Goal: Information Seeking & Learning: Learn about a topic

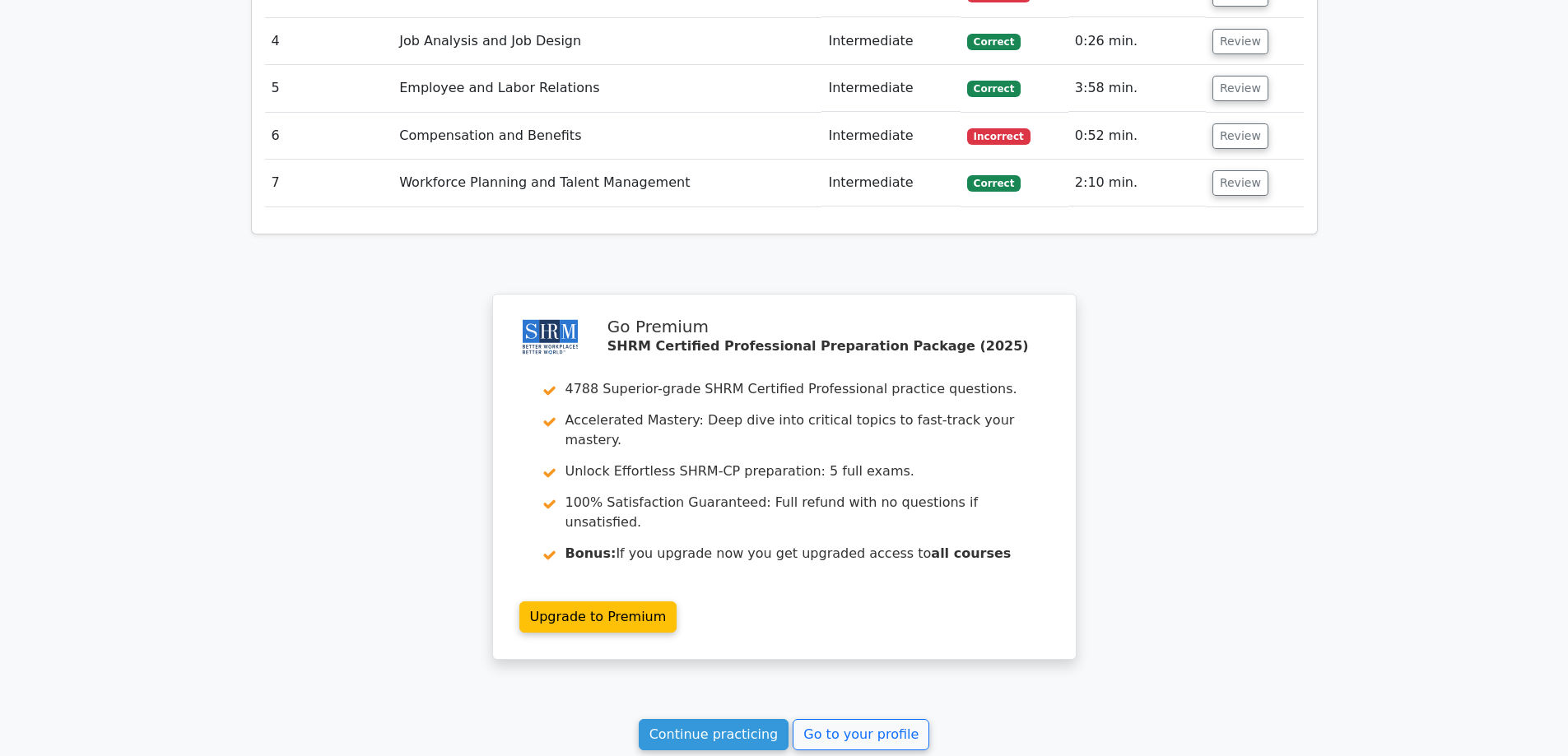
scroll to position [2206, 0]
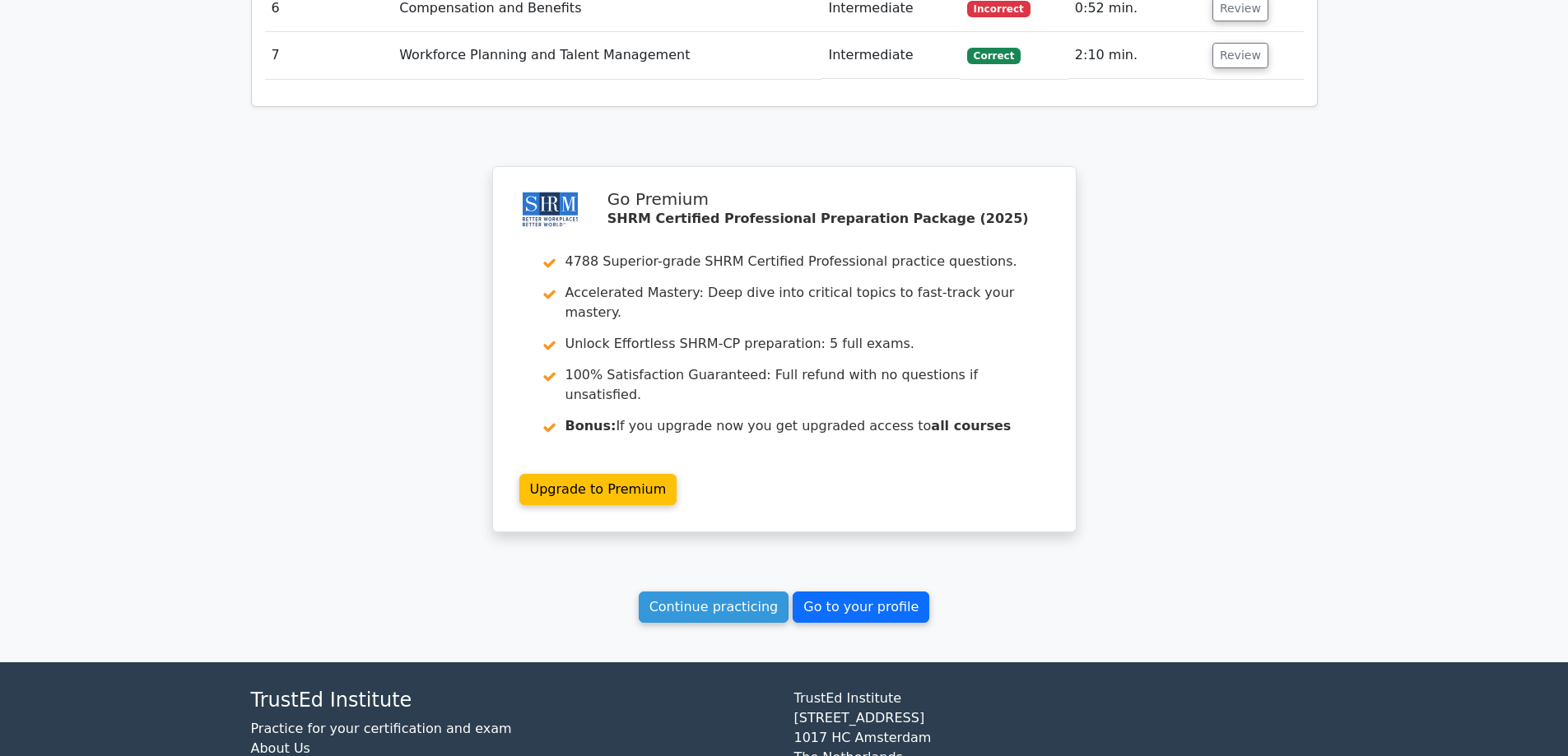
click at [846, 592] on link "Go to your profile" at bounding box center [861, 607] width 137 height 31
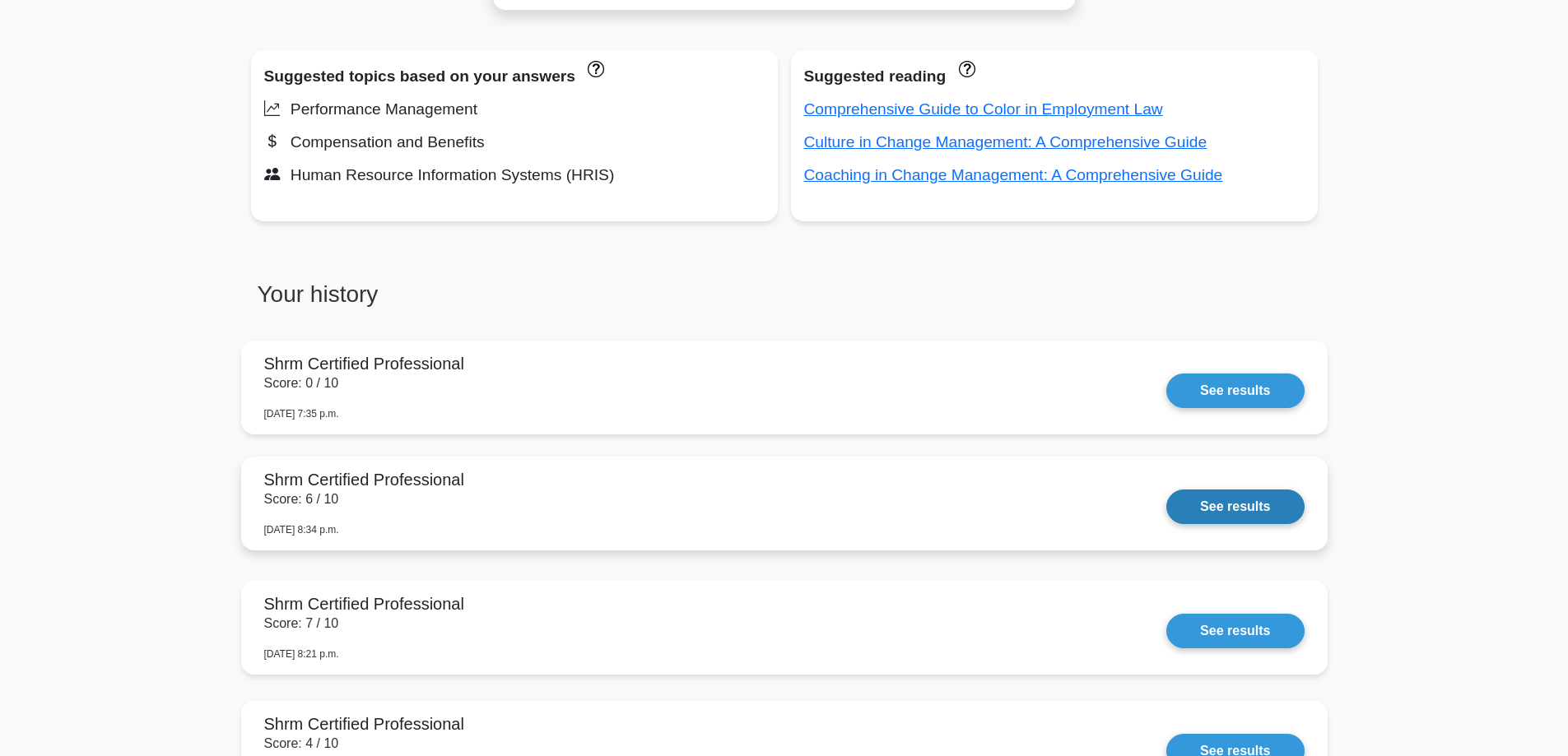
scroll to position [987, 0]
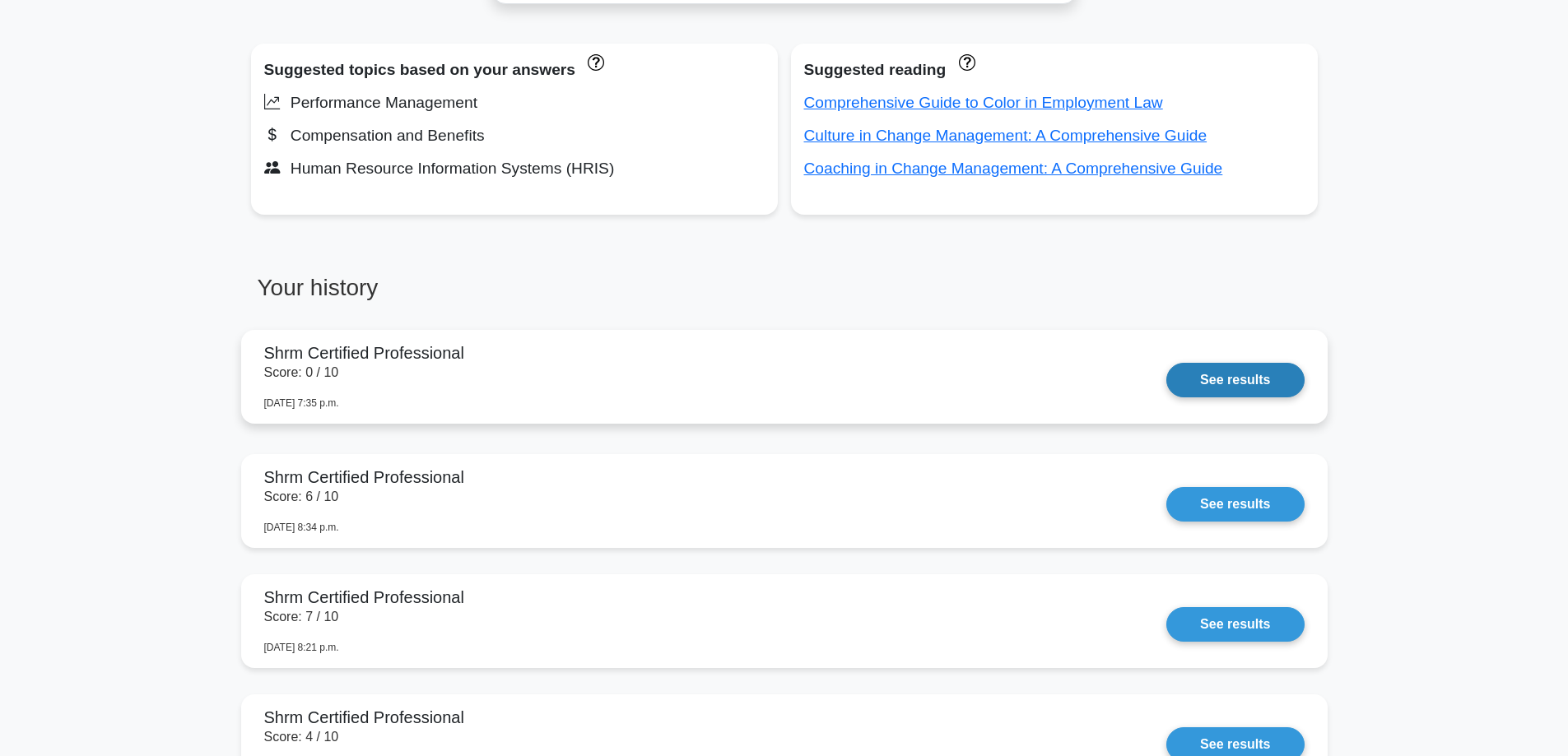
click at [1243, 388] on link "See results" at bounding box center [1235, 380] width 138 height 34
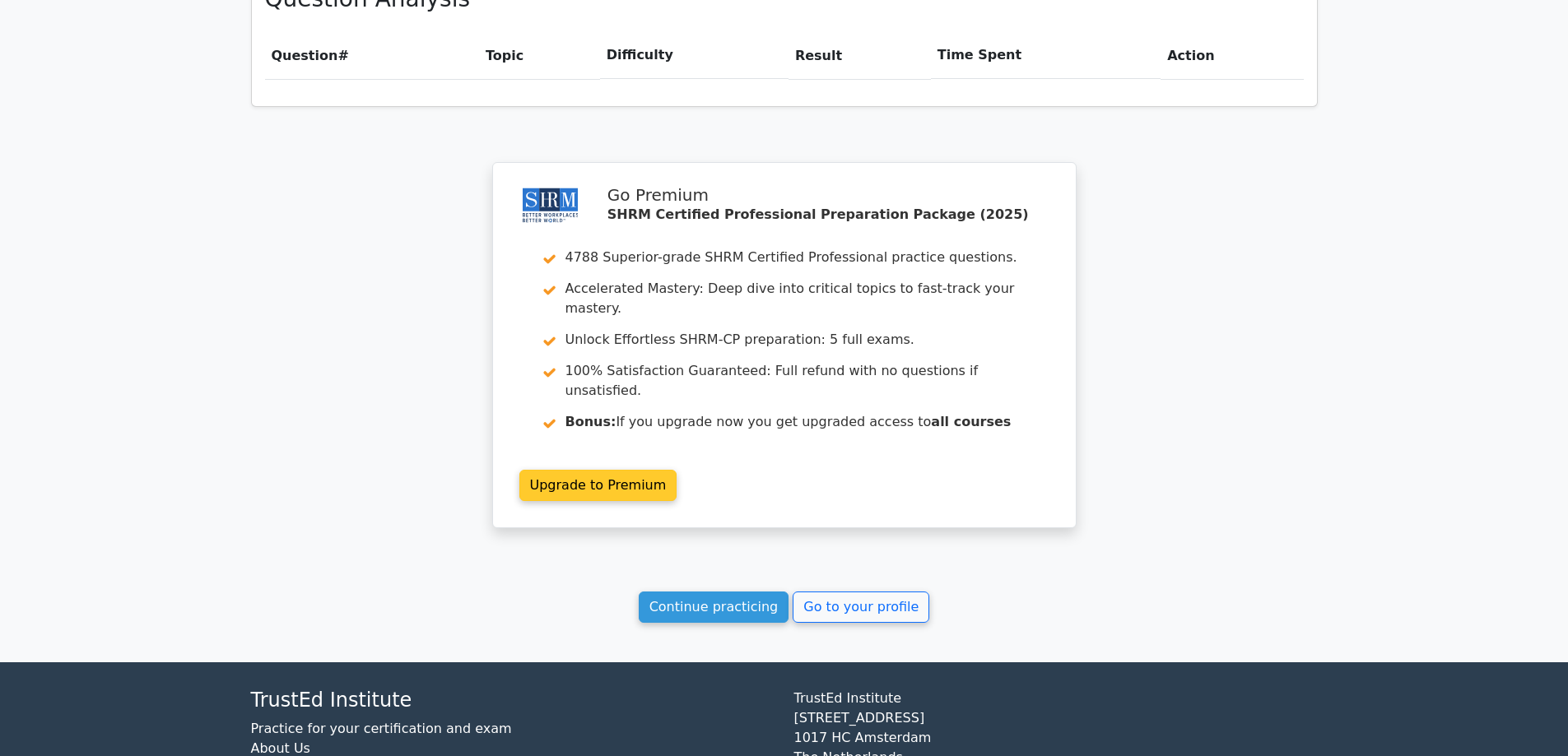
scroll to position [1174, 0]
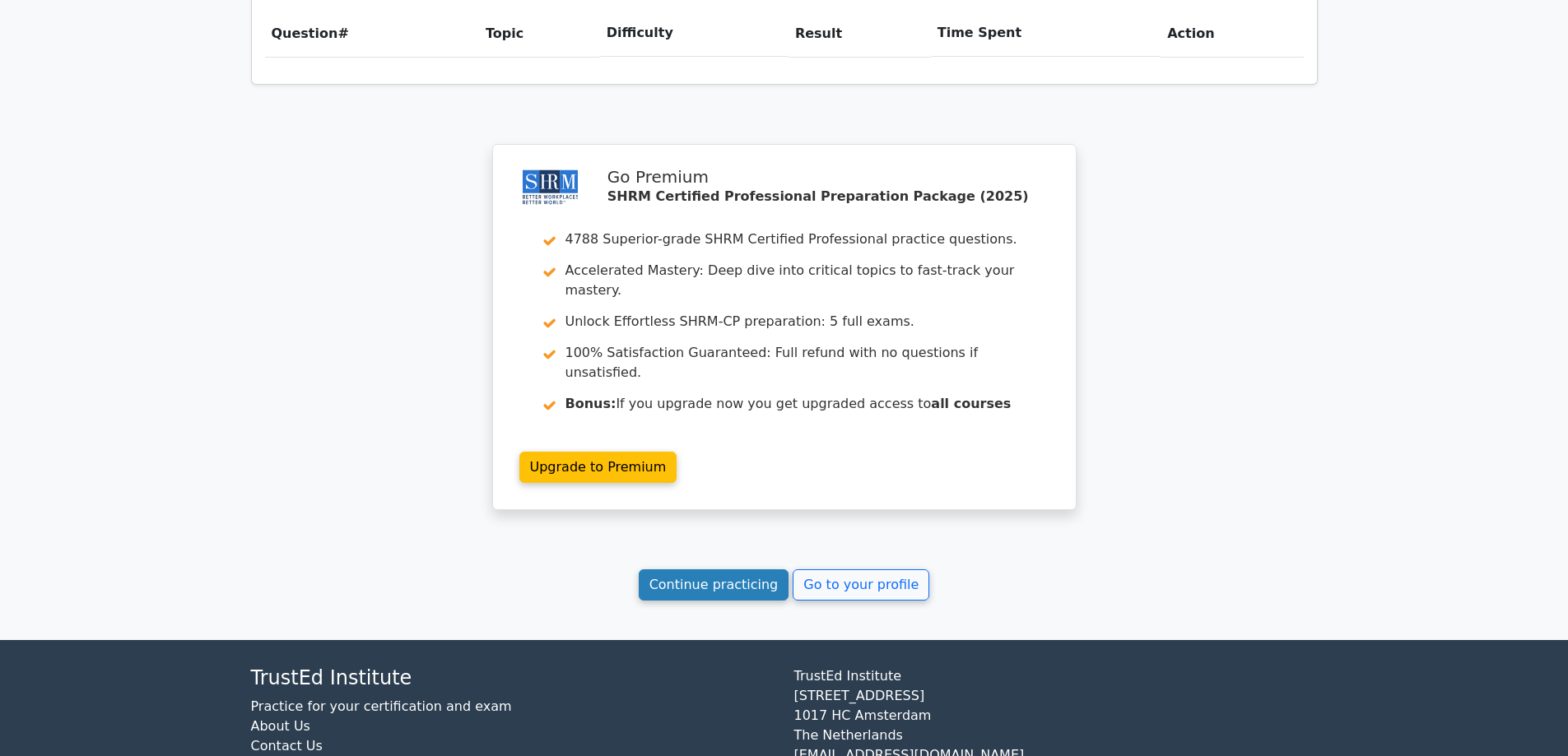
click at [770, 569] on link "Continue practicing" at bounding box center [713, 585] width 151 height 31
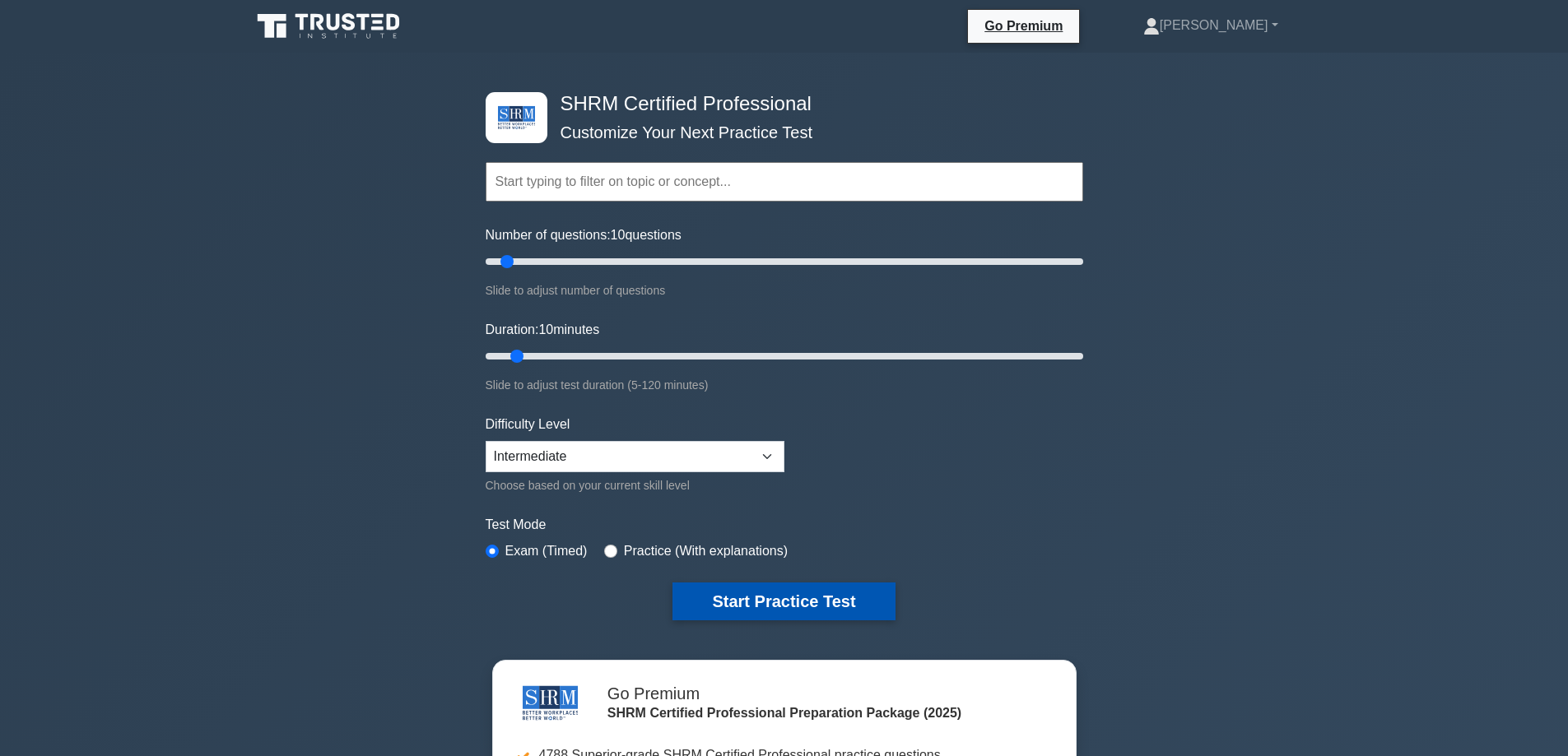
click at [776, 599] on button "Start Practice Test" at bounding box center [783, 601] width 222 height 38
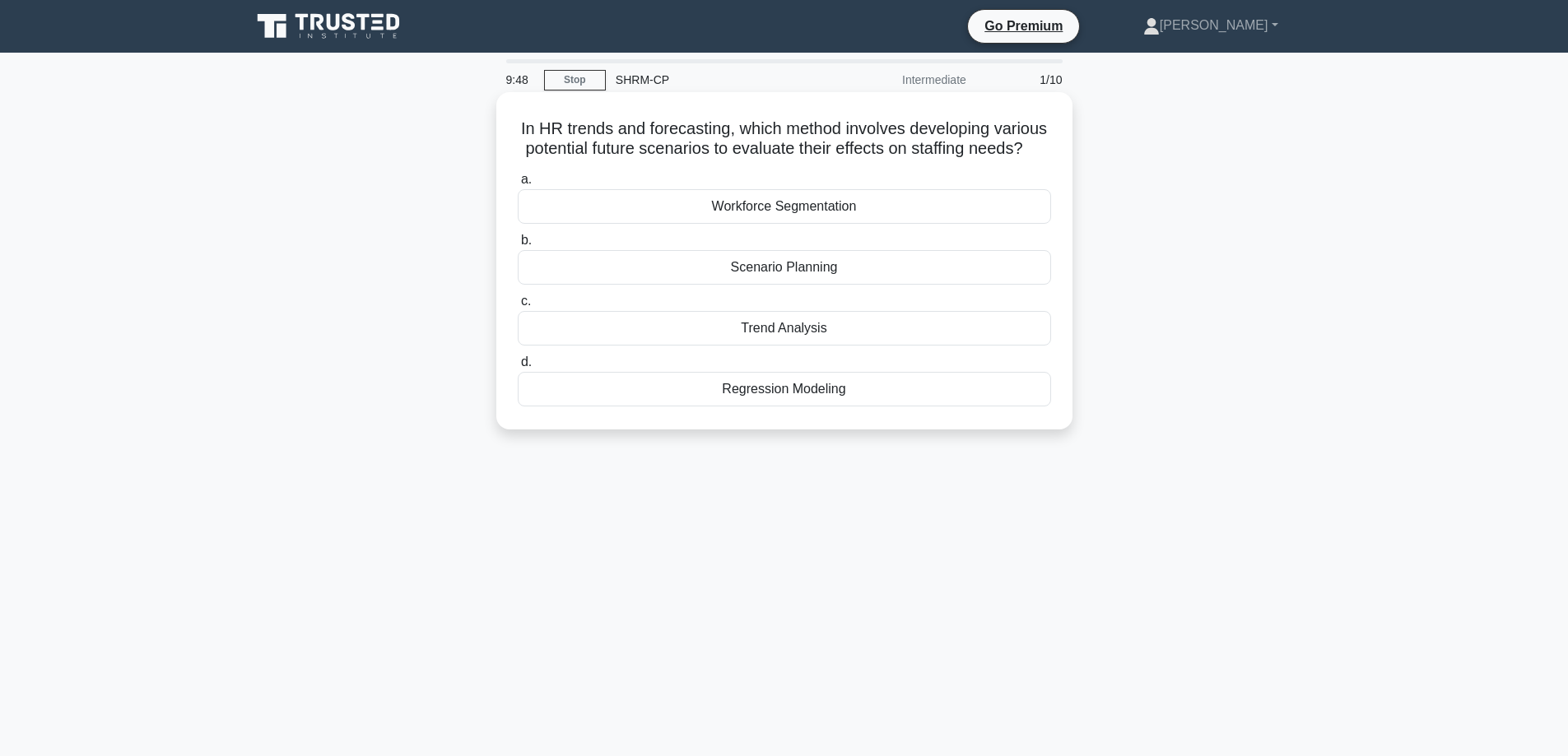
click at [757, 346] on div "Trend Analysis" at bounding box center [785, 329] width 534 height 34
click at [518, 307] on input "c. Trend Analysis" at bounding box center [518, 301] width 0 height 10
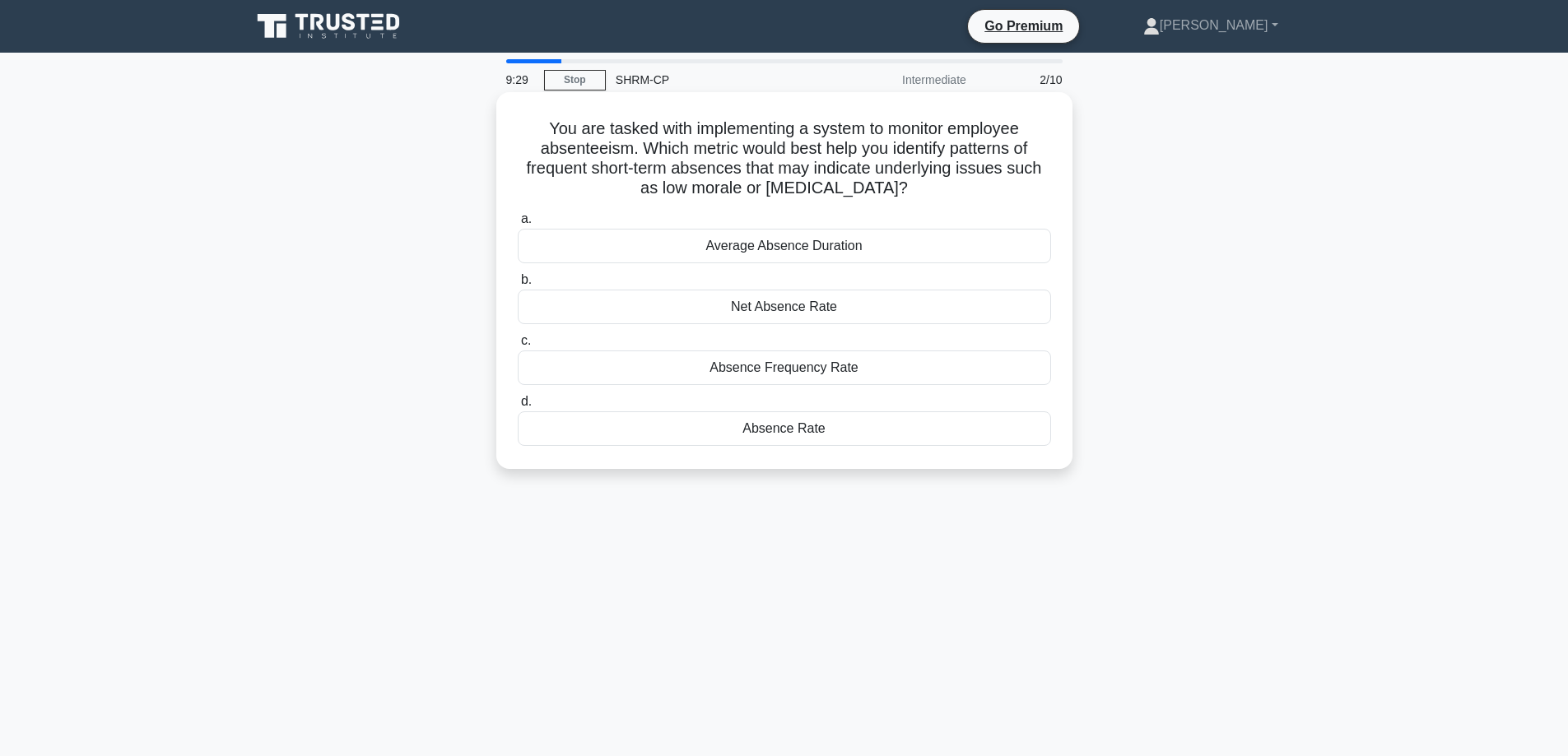
drag, startPoint x: 833, startPoint y: 178, endPoint x: 680, endPoint y: 143, distance: 157.0
click at [543, 128] on h5 "You are tasked with implementing a system to monitor employee absenteeism. Whic…" at bounding box center [785, 159] width 537 height 81
copy h5 "You are tasked with implementing a system to monitor employee absenteeism. Whic…"
click at [804, 369] on div "Absence Frequency Rate" at bounding box center [785, 367] width 534 height 34
click at [518, 347] on input "c. Absence Frequency Rate" at bounding box center [518, 341] width 0 height 10
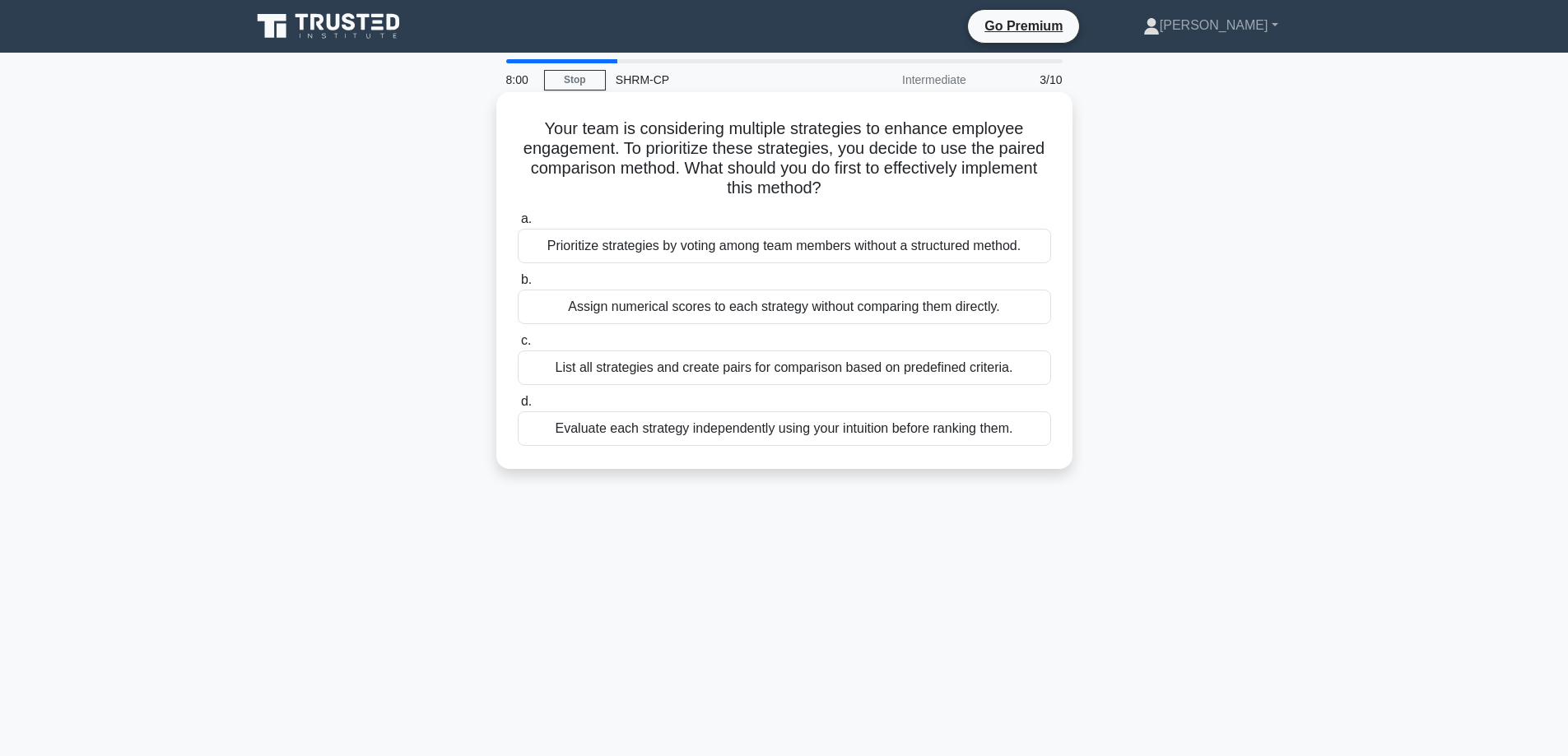
click at [758, 378] on div "List all strategies and create pairs for comparison based on predefined criteri…" at bounding box center [785, 367] width 534 height 34
click at [518, 347] on input "c. List all strategies and create pairs for comparison based on predefined crit…" at bounding box center [518, 341] width 0 height 10
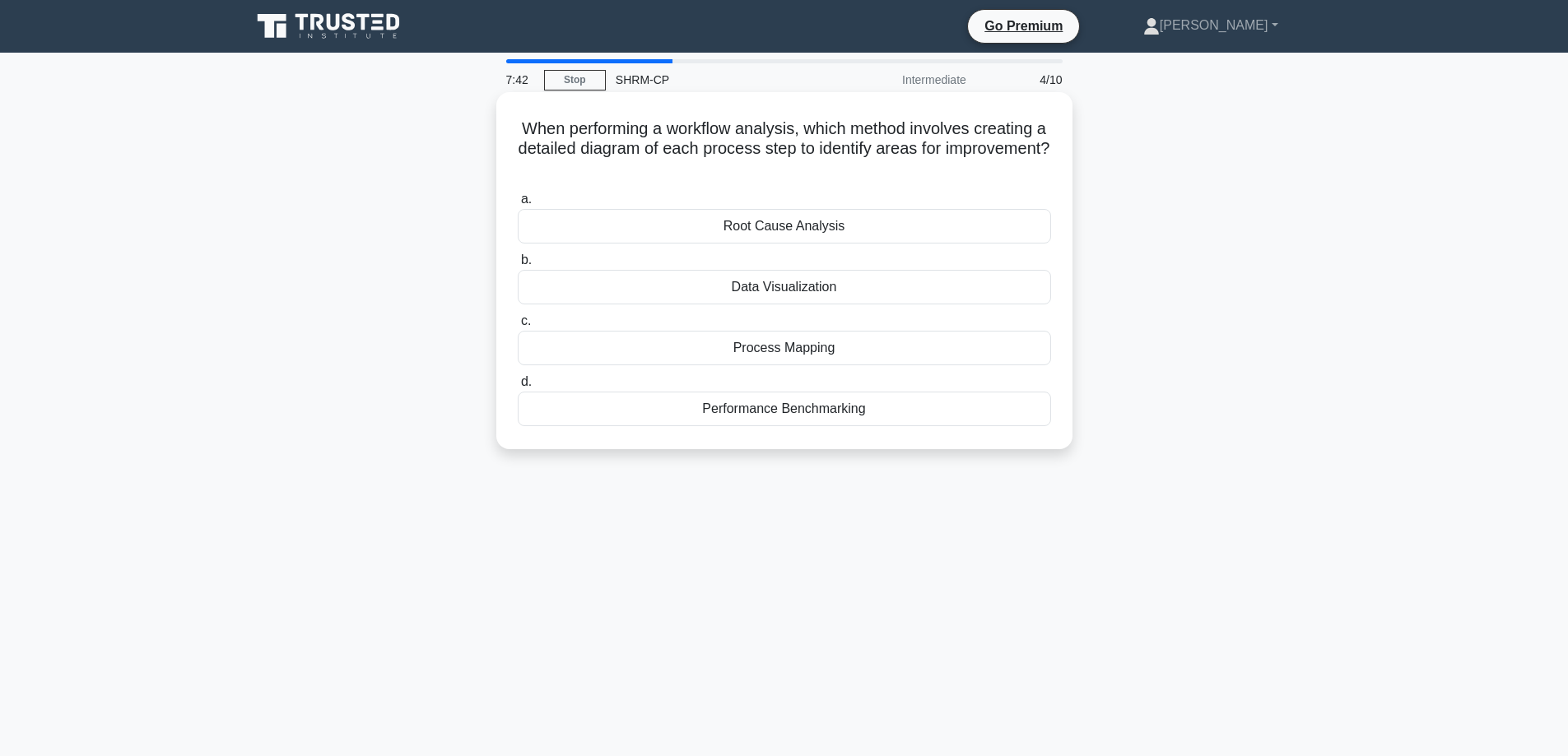
drag, startPoint x: 846, startPoint y: 347, endPoint x: 735, endPoint y: 344, distance: 111.0
click at [735, 344] on div "Process Mapping" at bounding box center [785, 347] width 534 height 34
copy div "Process Mapping"
click at [803, 343] on div "Process Mapping" at bounding box center [785, 347] width 534 height 34
click at [518, 327] on input "c. Process Mapping" at bounding box center [518, 321] width 0 height 10
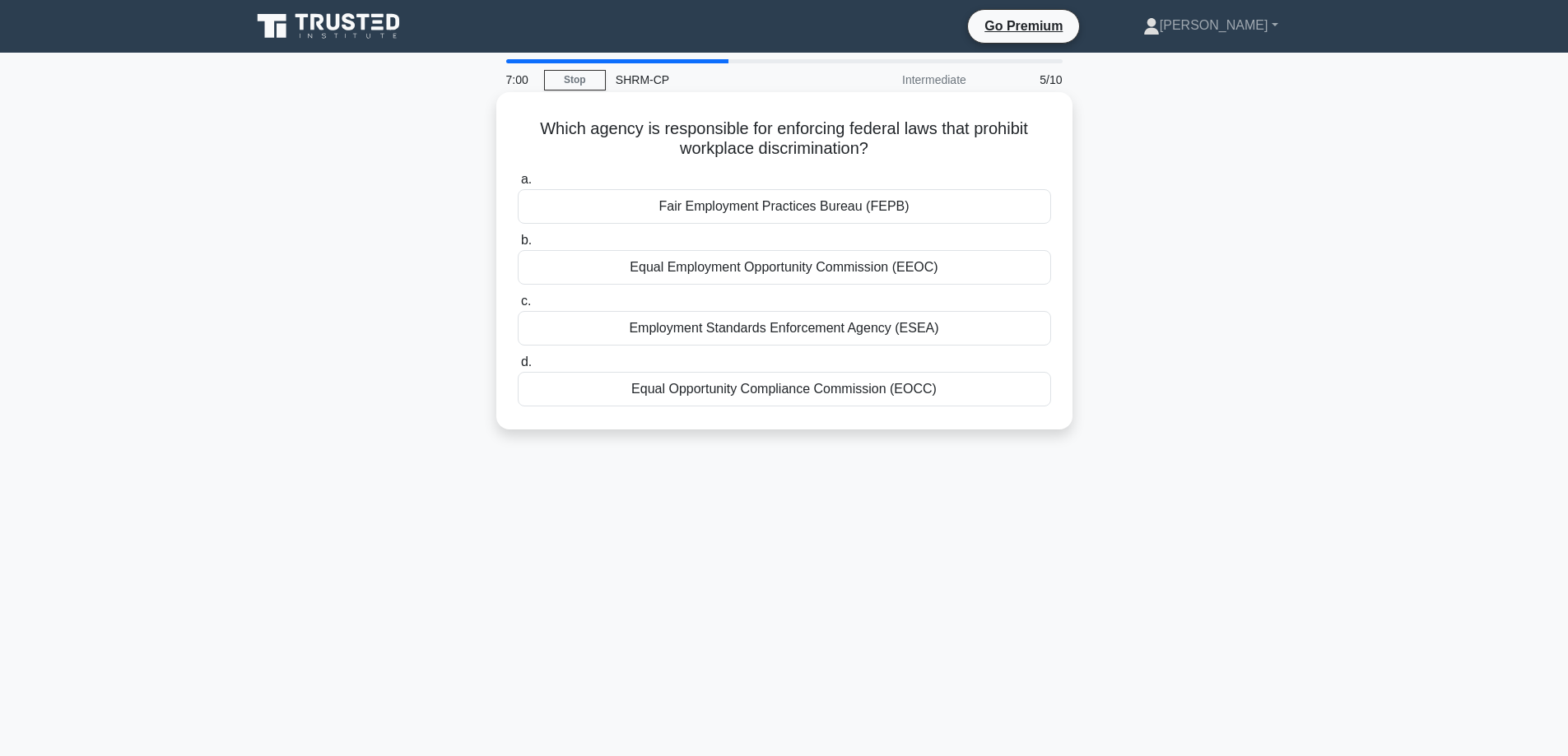
click at [830, 264] on div "Equal Employment Opportunity Commission (EEOC)" at bounding box center [785, 267] width 534 height 34
click at [518, 246] on input "b. Equal Employment Opportunity Commission (EEOC)" at bounding box center [518, 241] width 0 height 10
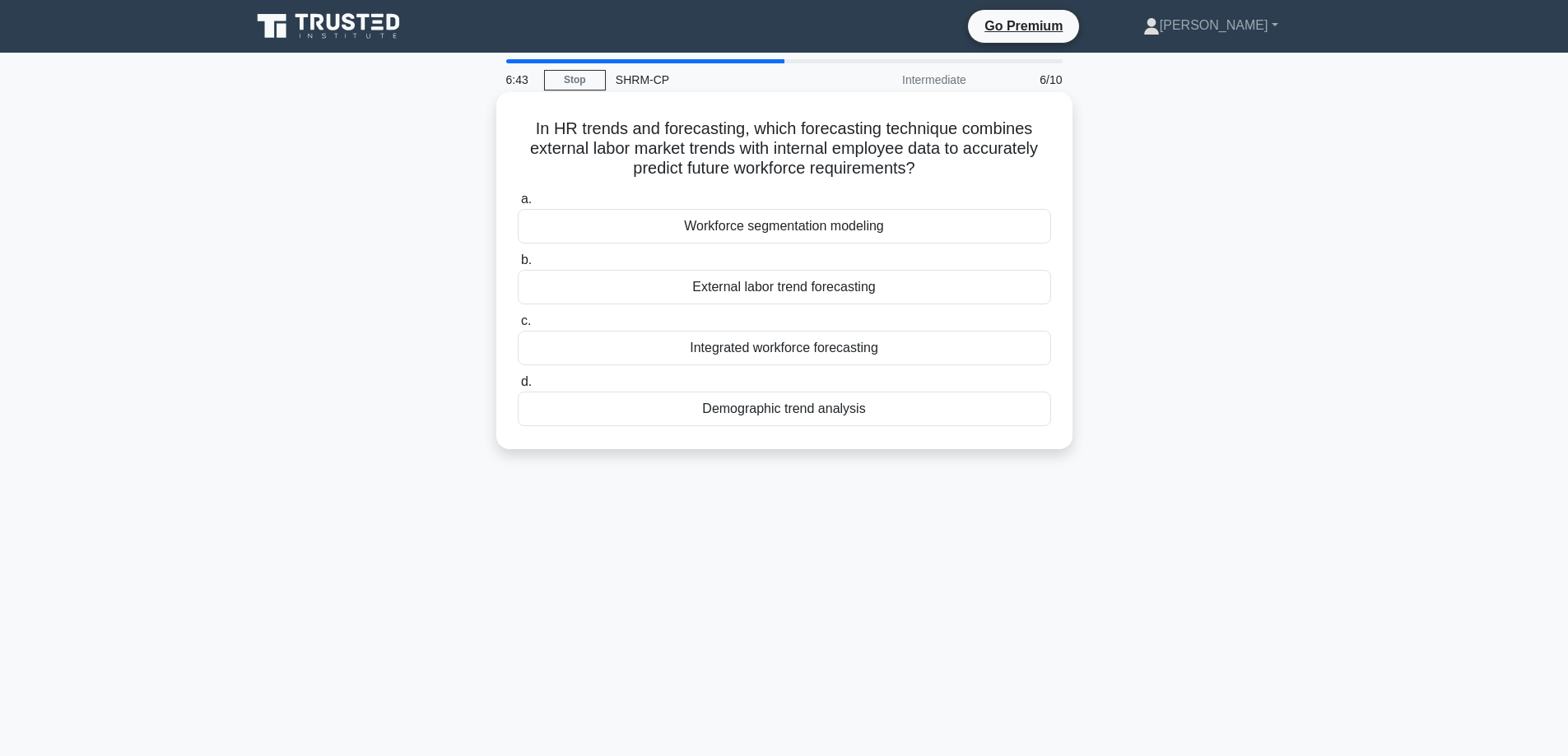
drag, startPoint x: 897, startPoint y: 348, endPoint x: 689, endPoint y: 341, distance: 208.1
click at [689, 341] on div "Integrated workforce forecasting" at bounding box center [785, 347] width 534 height 34
copy div "Integrated workforce forecasting"
click at [787, 348] on div "Integrated workforce forecasting" at bounding box center [785, 347] width 534 height 34
click at [518, 327] on input "c. Integrated workforce forecasting" at bounding box center [518, 321] width 0 height 10
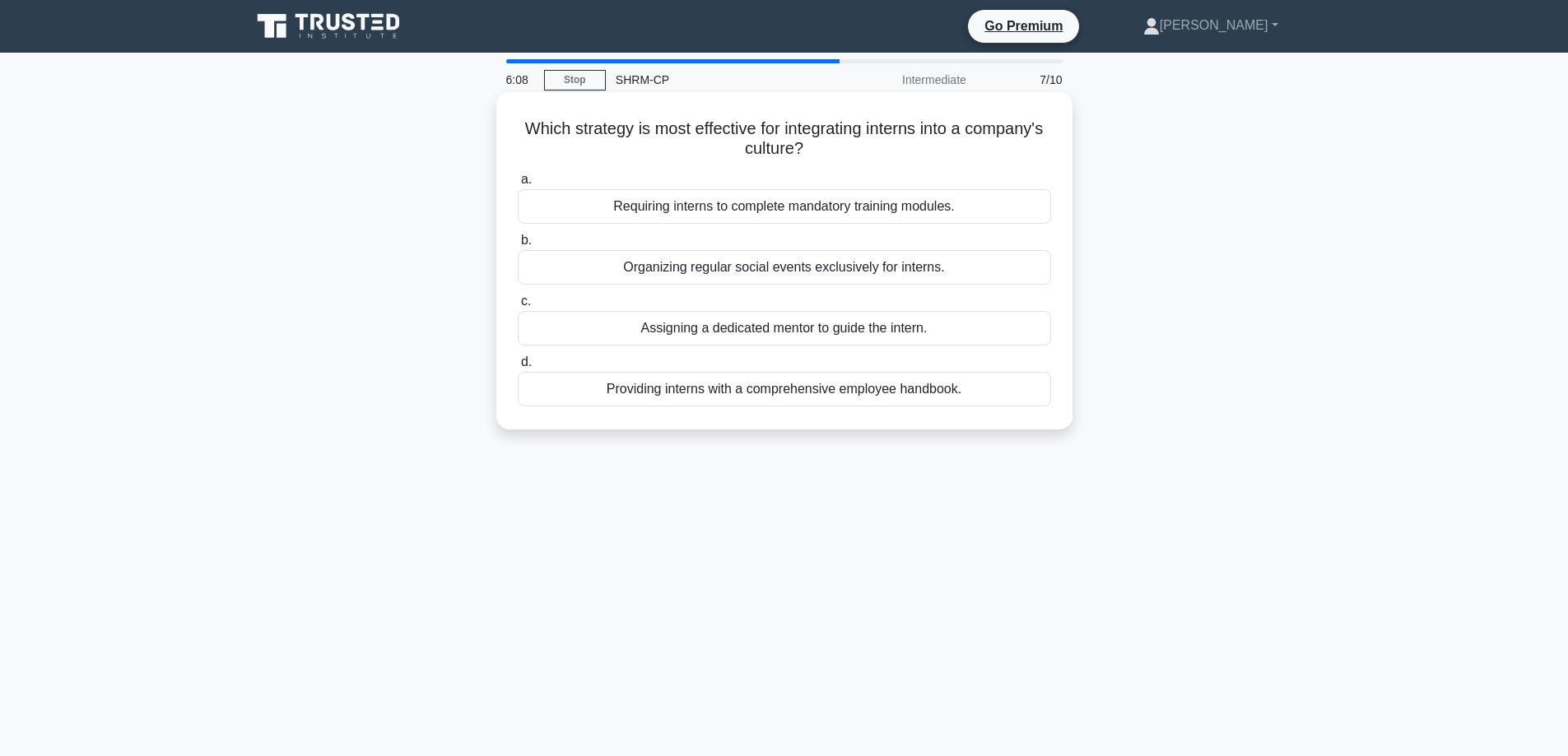
click at [758, 323] on div "Assigning a dedicated mentor to guide the intern." at bounding box center [785, 329] width 534 height 34
click at [518, 307] on input "c. Assigning a dedicated mentor to guide the intern." at bounding box center [518, 301] width 0 height 10
click at [851, 392] on div "A specified length of continuous service with the company" at bounding box center [785, 389] width 534 height 34
click at [518, 367] on input "d. A specified length of continuous service with the company" at bounding box center [518, 362] width 0 height 10
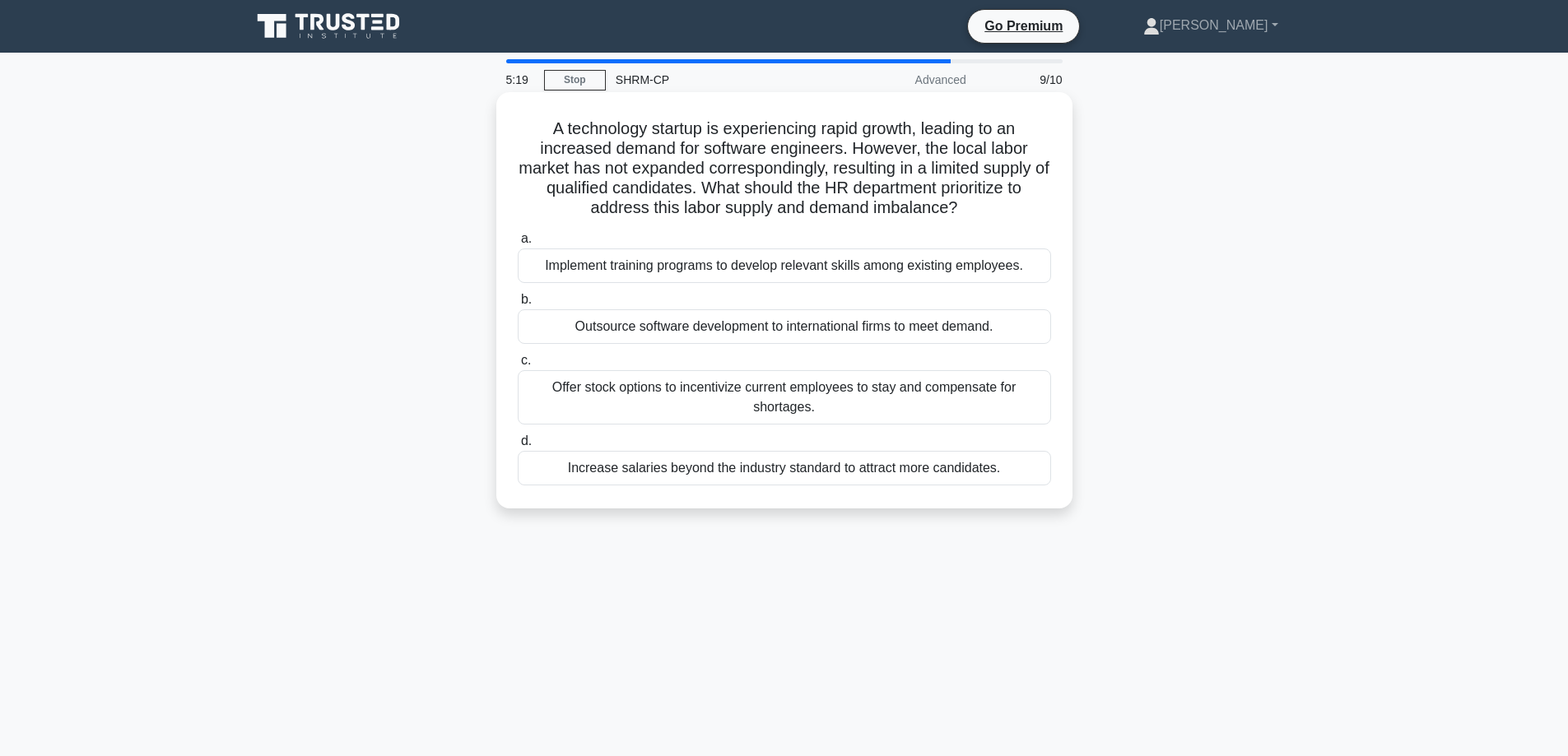
click at [768, 272] on div "Implement training programs to develop relevant skills among existing employees." at bounding box center [785, 266] width 534 height 34
click at [518, 244] on input "a. Implement training programs to develop relevant skills among existing employ…" at bounding box center [518, 239] width 0 height 10
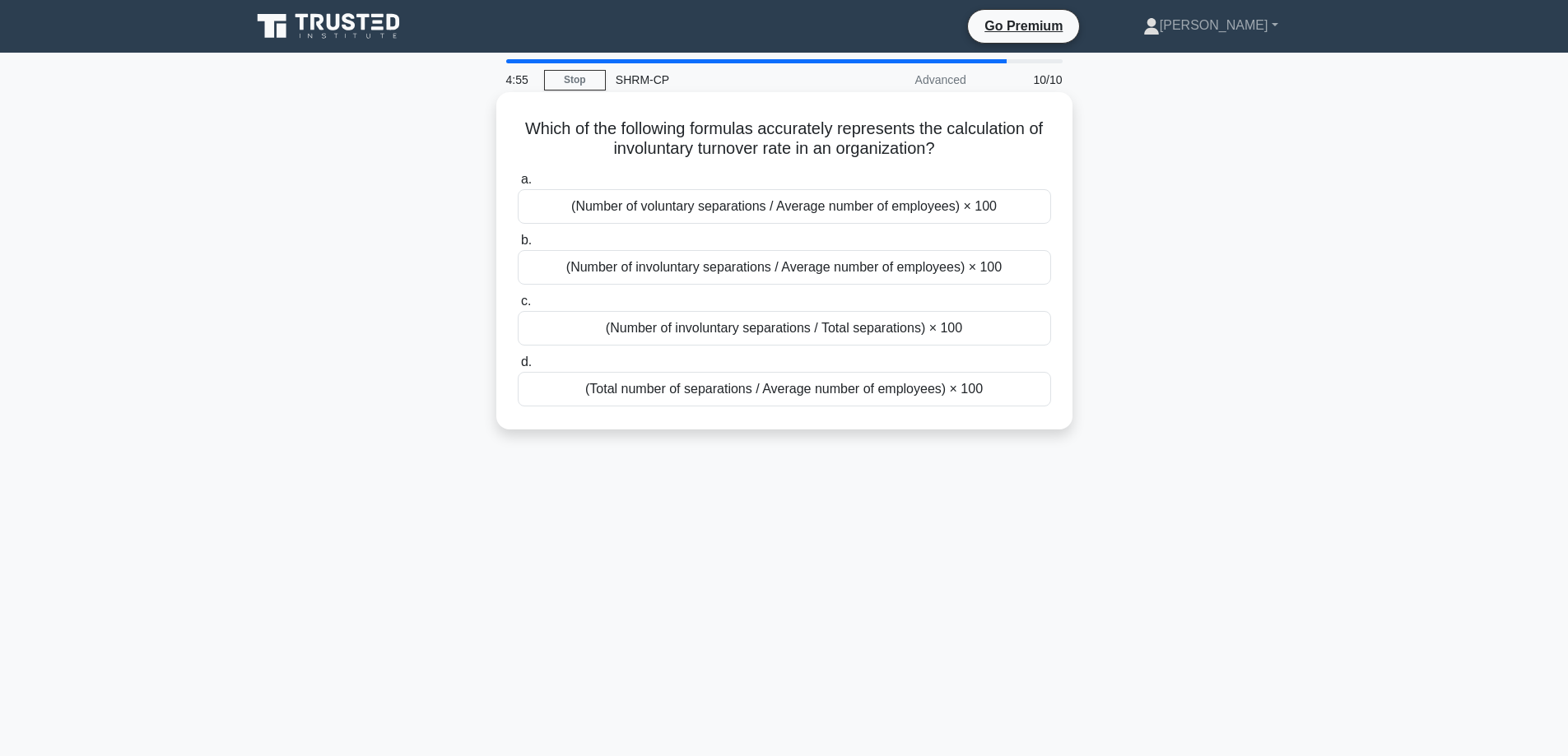
click at [836, 270] on div "(Number of involuntary separations / Average number of employees) × 100" at bounding box center [785, 267] width 534 height 34
click at [518, 246] on input "b. (Number of involuntary separations / Average number of employees) × 100" at bounding box center [518, 241] width 0 height 10
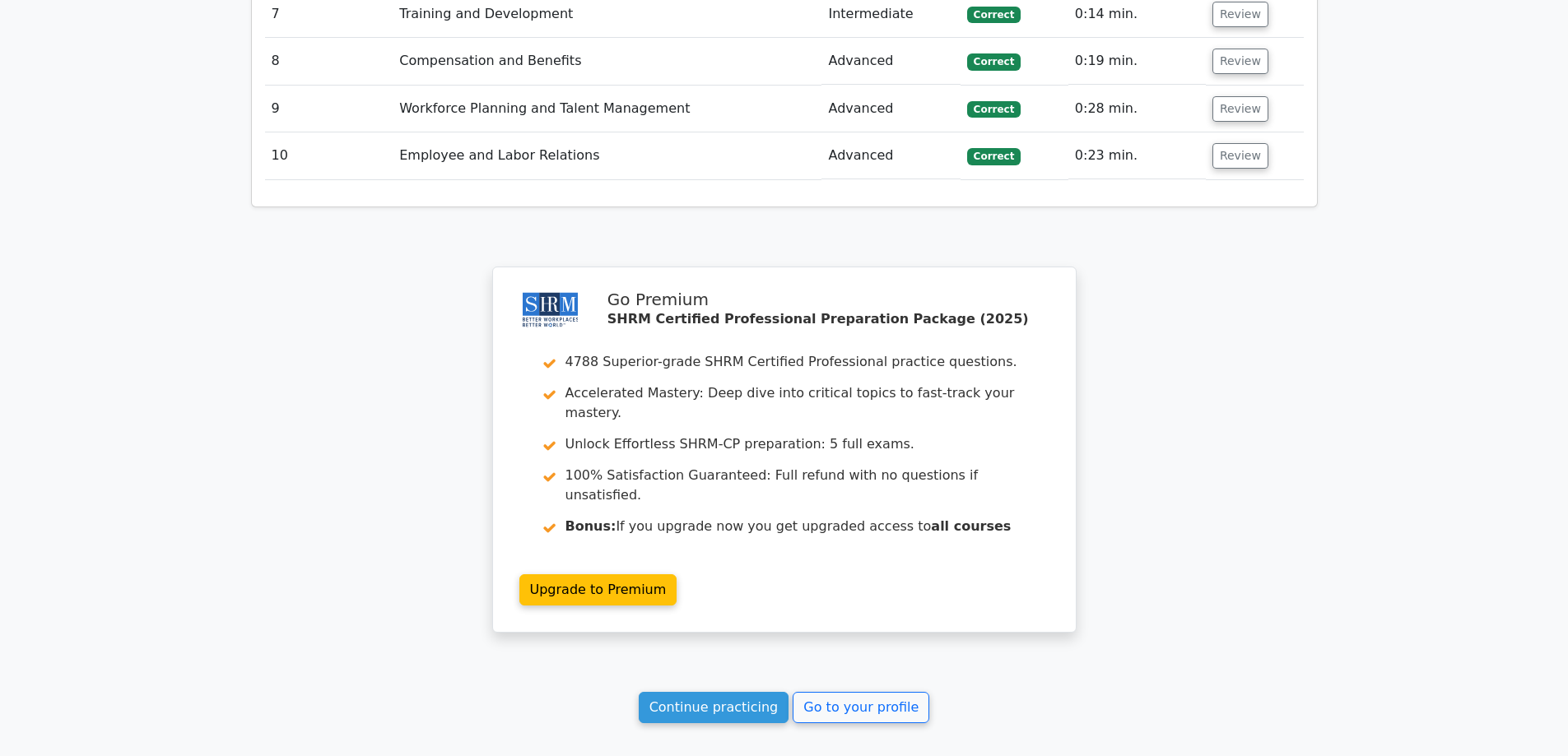
scroll to position [2511, 0]
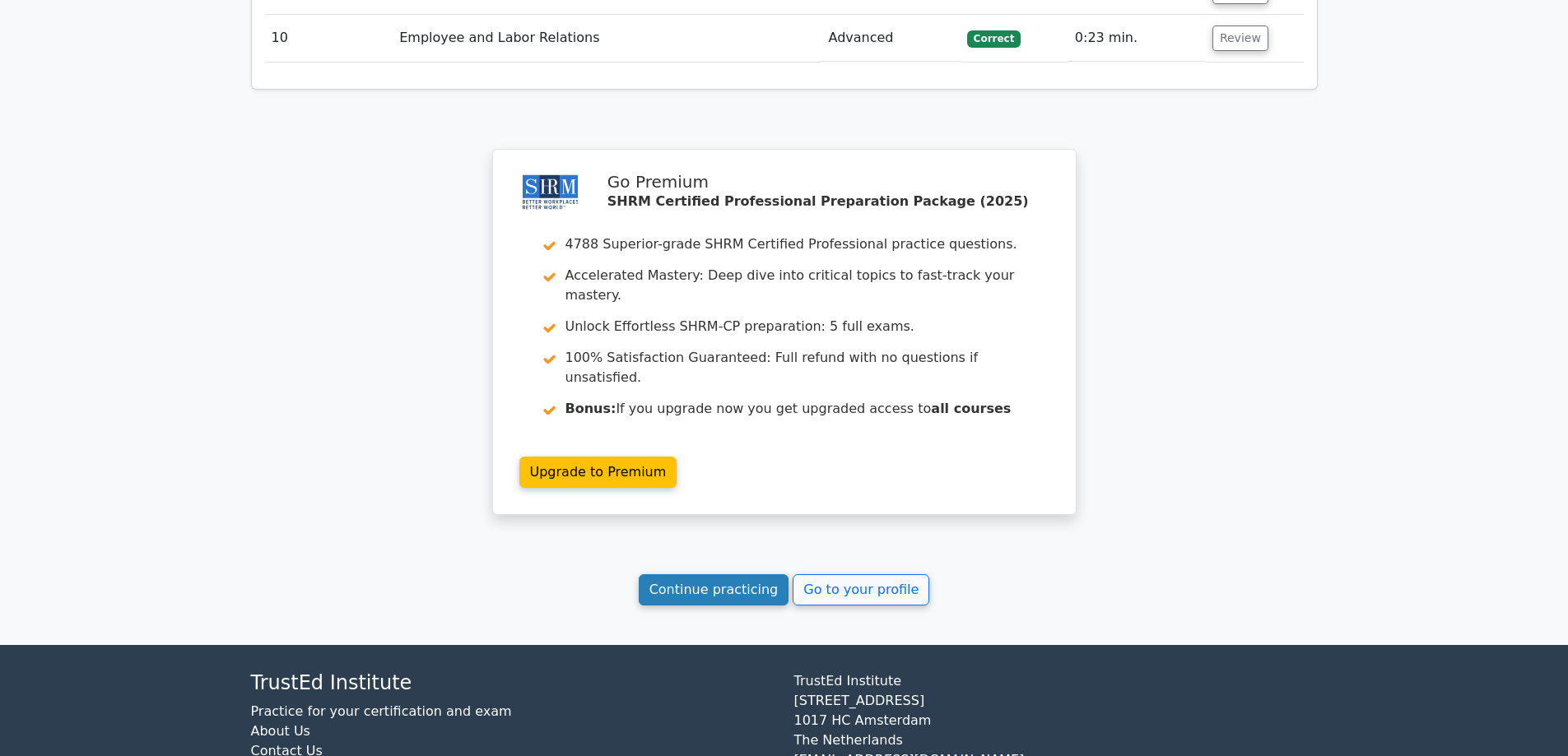
click at [691, 575] on link "Continue practicing" at bounding box center [713, 590] width 151 height 31
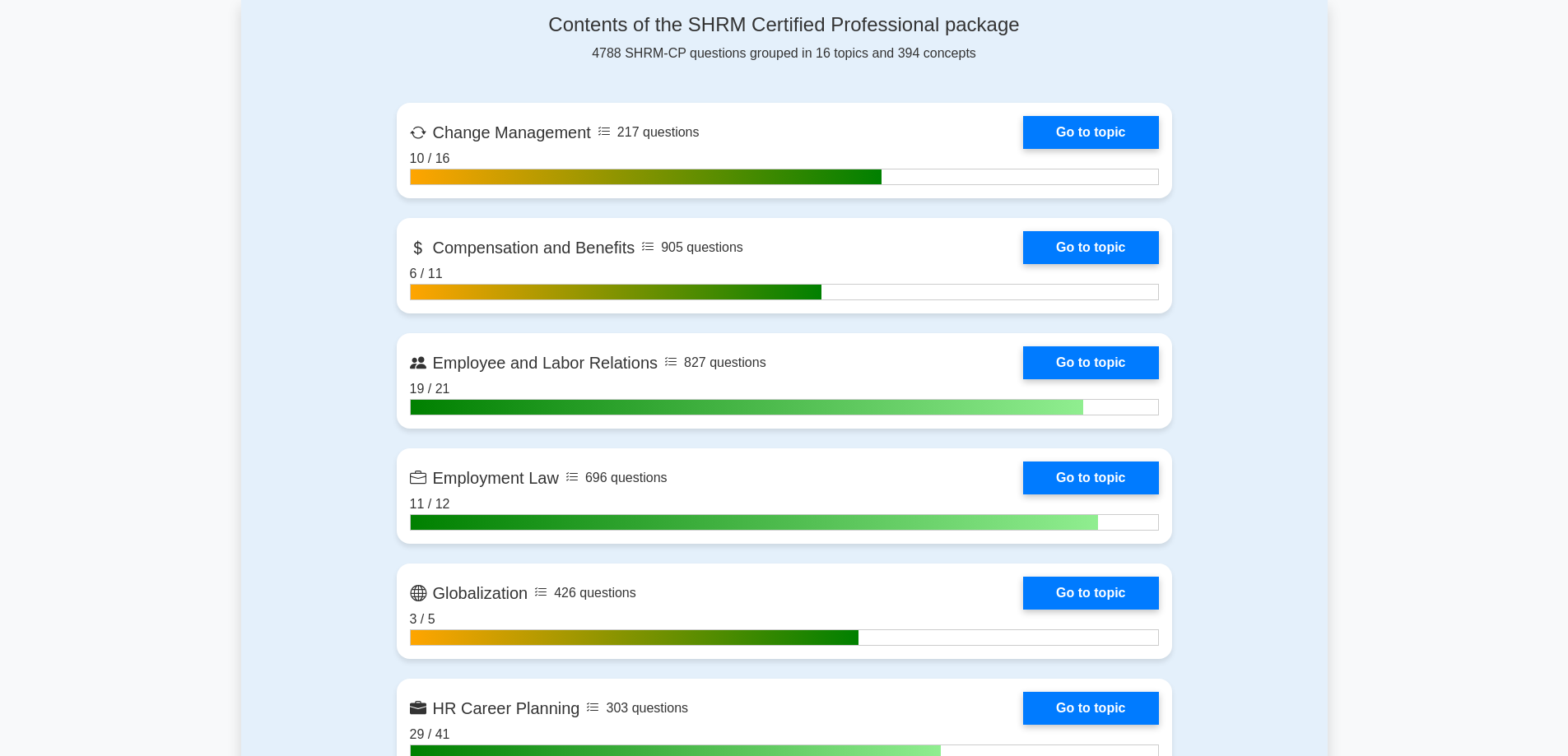
scroll to position [1069, 0]
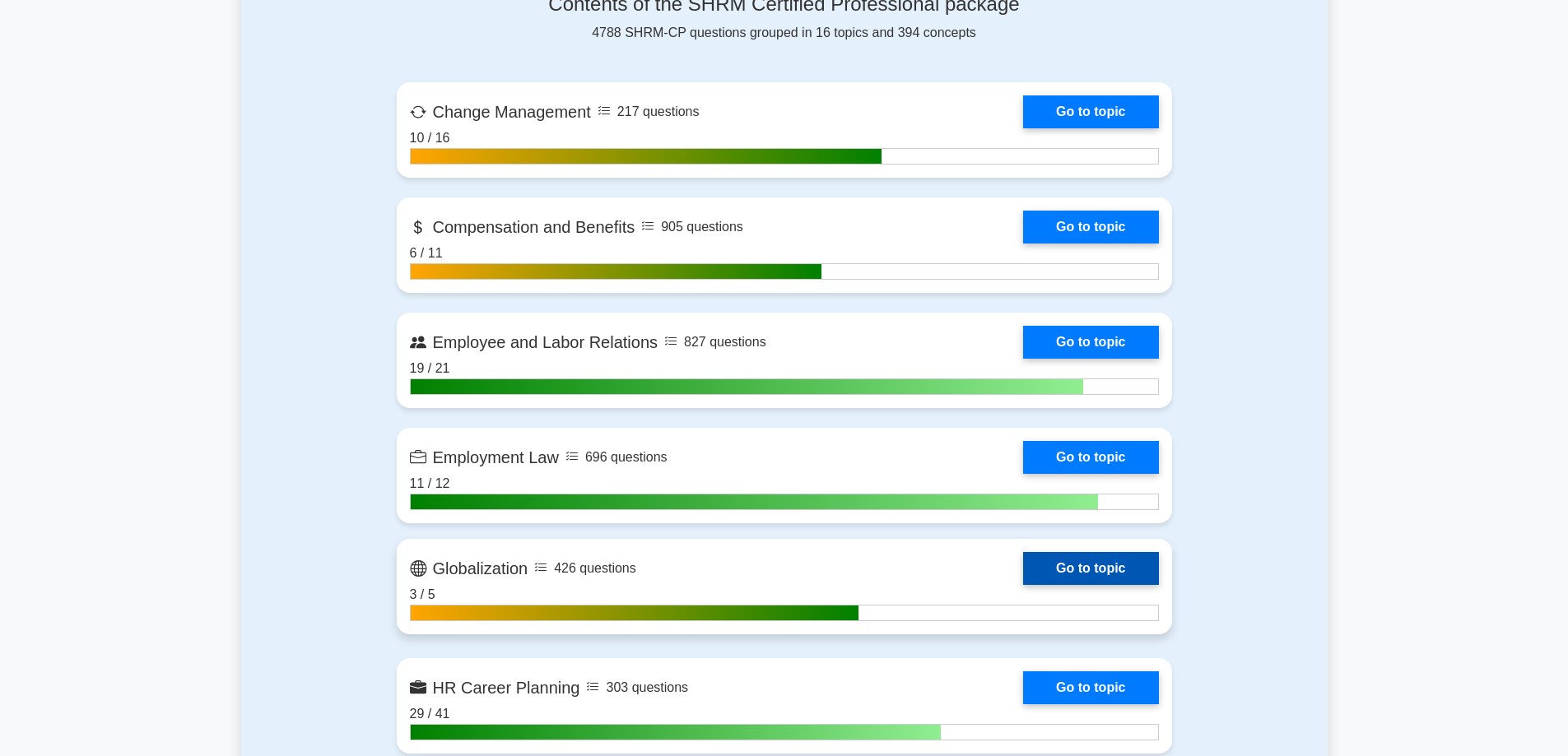
click at [1078, 575] on link "Go to topic" at bounding box center [1090, 569] width 135 height 33
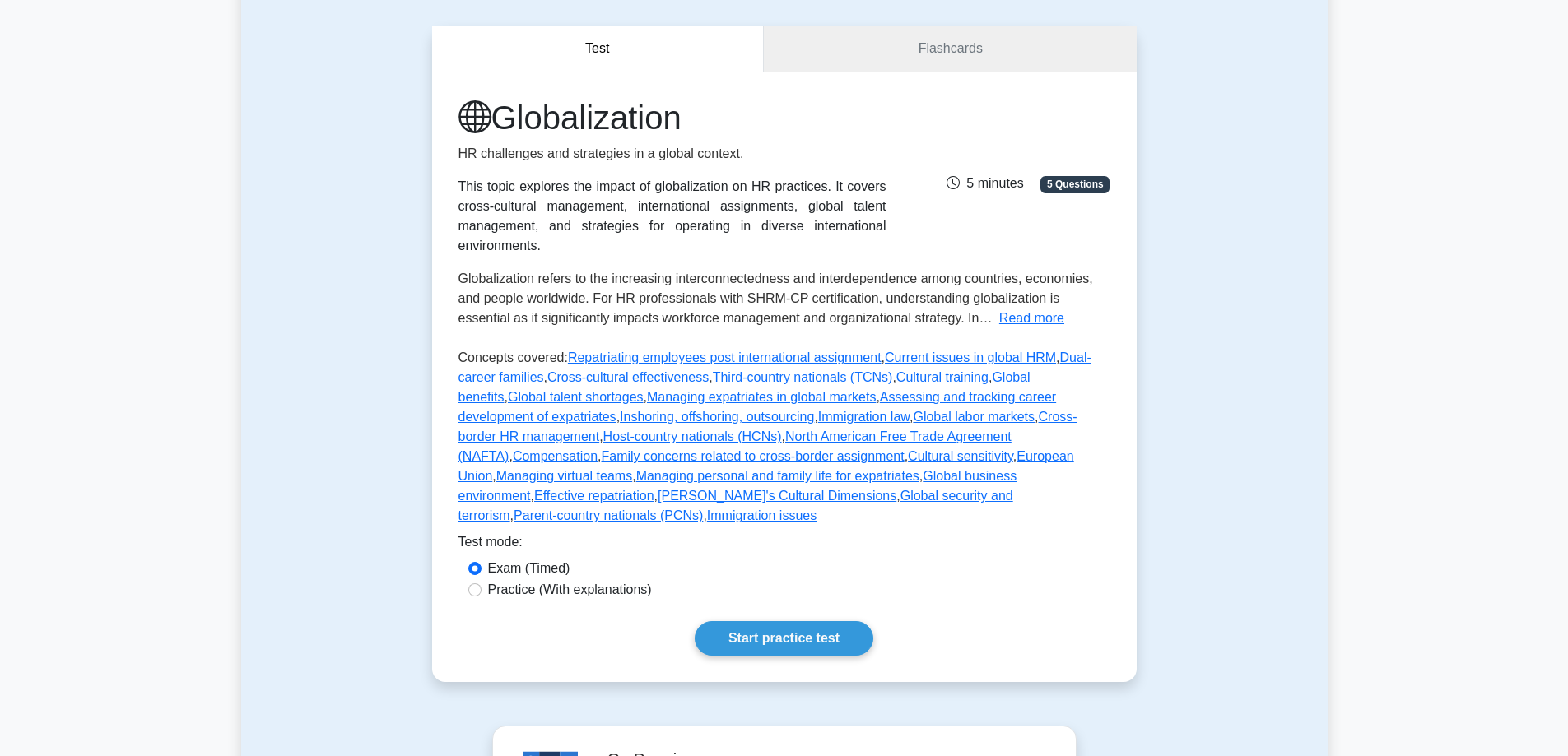
scroll to position [164, 0]
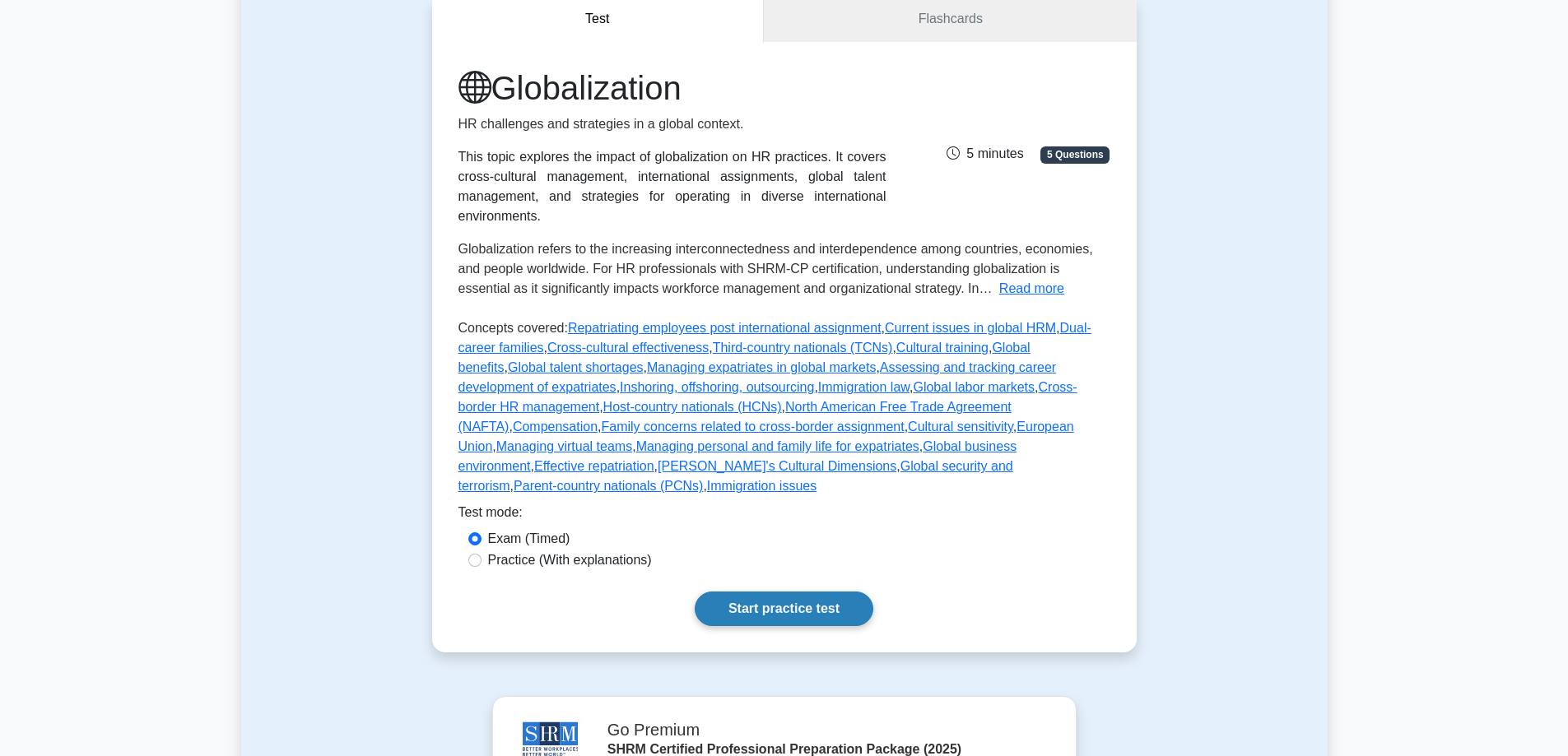
click at [820, 599] on link "Start practice test" at bounding box center [784, 609] width 179 height 34
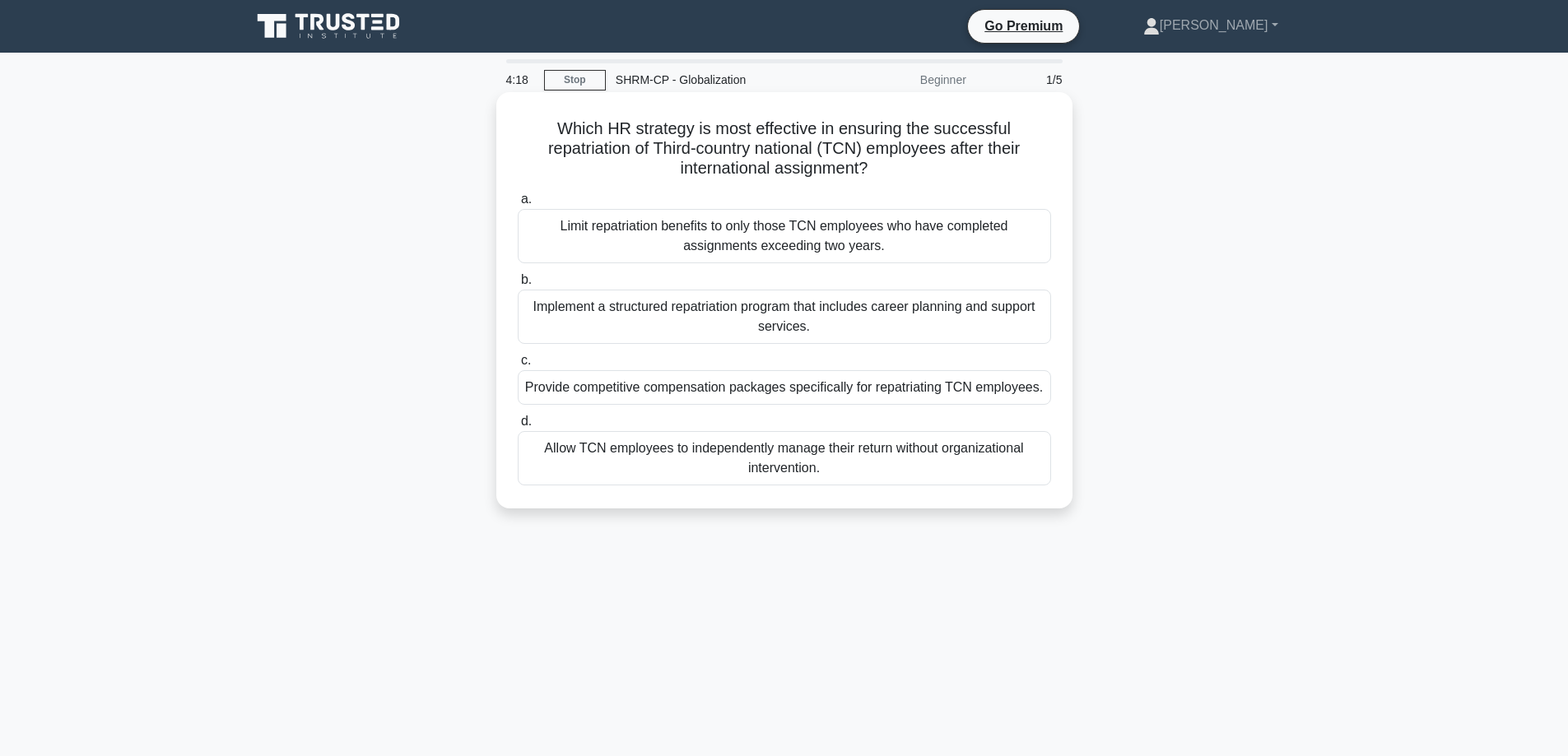
click at [844, 328] on div "Implement a structured repatriation program that includes career planning and s…" at bounding box center [785, 317] width 534 height 54
click at [518, 286] on input "b. Implement a structured repatriation program that includes career planning an…" at bounding box center [518, 280] width 0 height 10
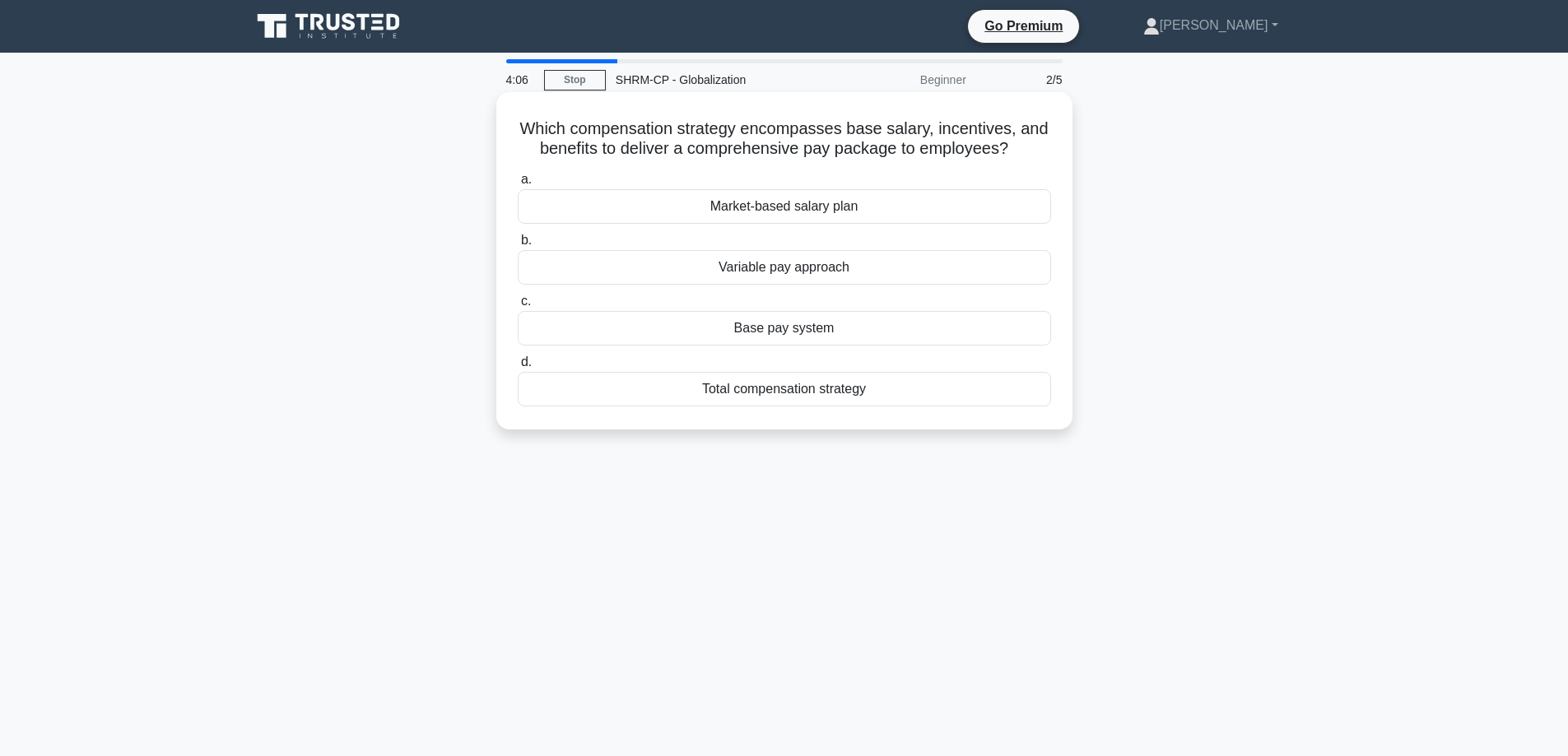
drag, startPoint x: 1012, startPoint y: 151, endPoint x: 519, endPoint y: 127, distance: 493.6
click at [519, 127] on h5 "Which compensation strategy encompasses base salary, incentives, and benefits t…" at bounding box center [785, 139] width 537 height 41
copy h5 "Which compensation strategy encompasses base salary, incentives, and benefits t…"
click at [778, 390] on div "Total compensation strategy" at bounding box center [785, 389] width 534 height 34
click at [518, 367] on input "d. Total compensation strategy" at bounding box center [518, 362] width 0 height 10
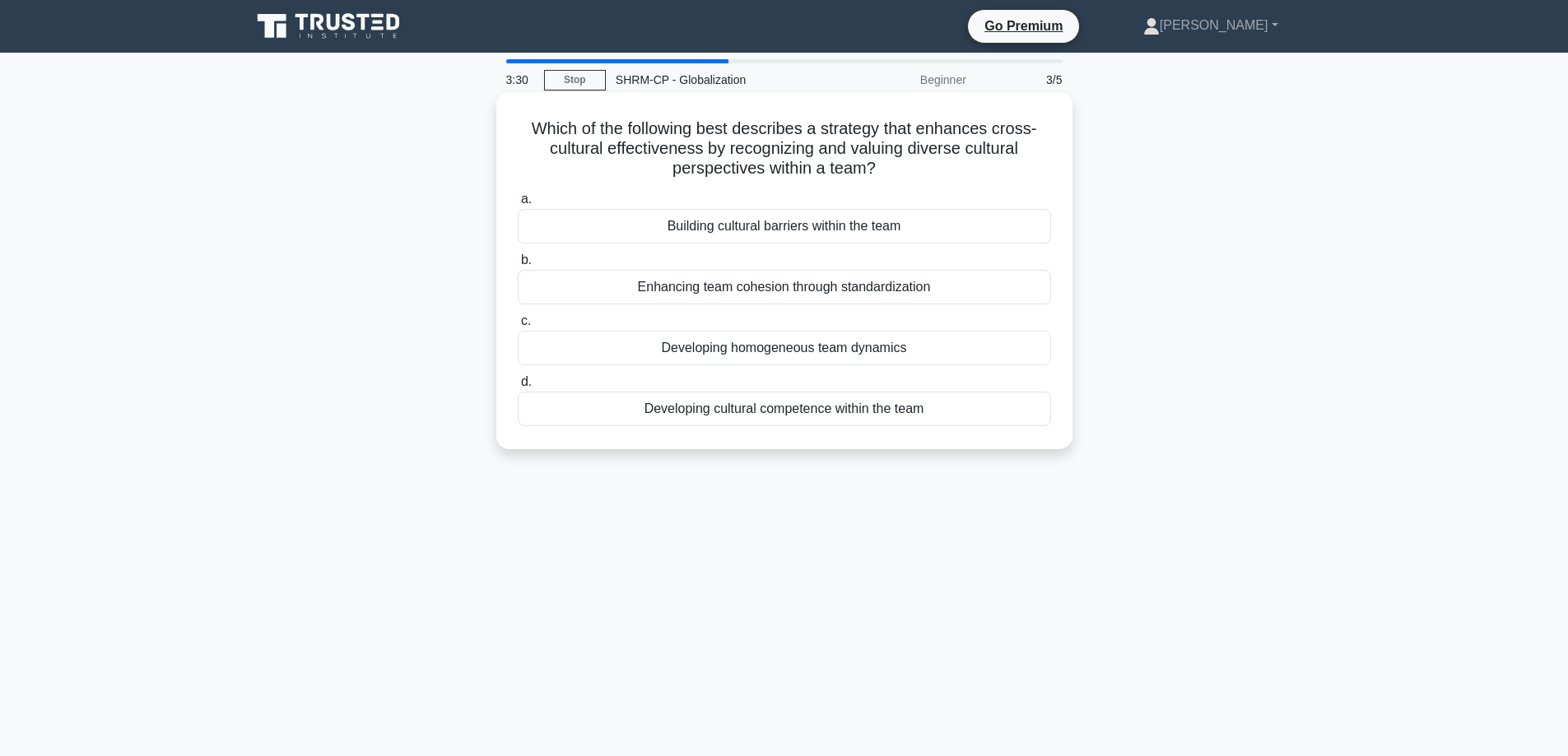
drag, startPoint x: 909, startPoint y: 348, endPoint x: 662, endPoint y: 356, distance: 247.1
click at [662, 356] on div "Developing homogeneous team dynamics" at bounding box center [785, 347] width 534 height 34
copy div "Developing homogeneous team dynamics"
click at [820, 293] on div "Enhancing team cohesion through standardization" at bounding box center [785, 287] width 534 height 34
click at [518, 266] on input "b. Enhancing team cohesion through standardization" at bounding box center [518, 260] width 0 height 10
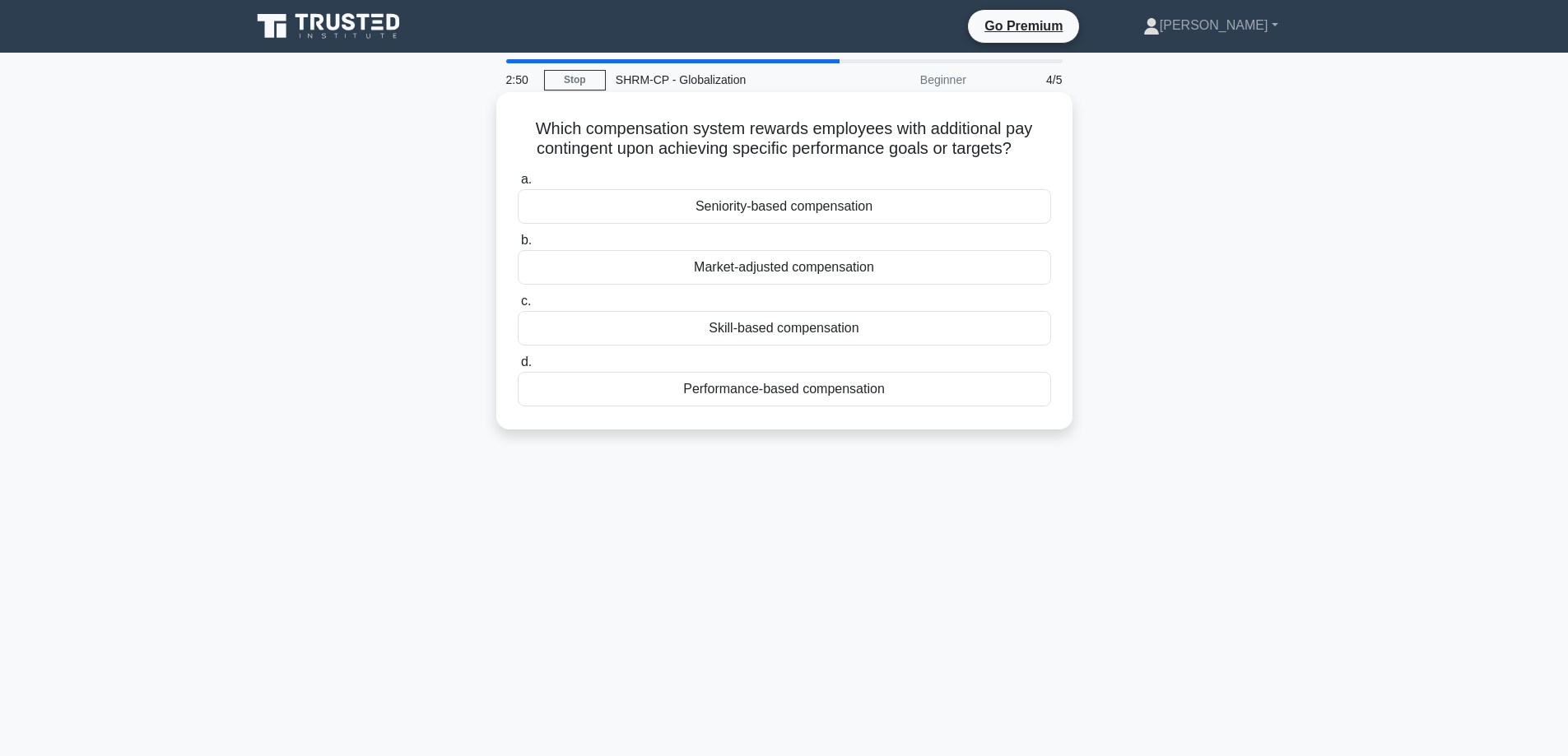
drag, startPoint x: 856, startPoint y: 329, endPoint x: 707, endPoint y: 329, distance: 149.0
click at [707, 329] on div "Skill-based compensation" at bounding box center [785, 329] width 534 height 34
copy div "Skill-based compensation"
click at [801, 386] on div "Performance-based compensation" at bounding box center [785, 389] width 534 height 34
click at [518, 367] on input "d. Performance-based compensation" at bounding box center [518, 362] width 0 height 10
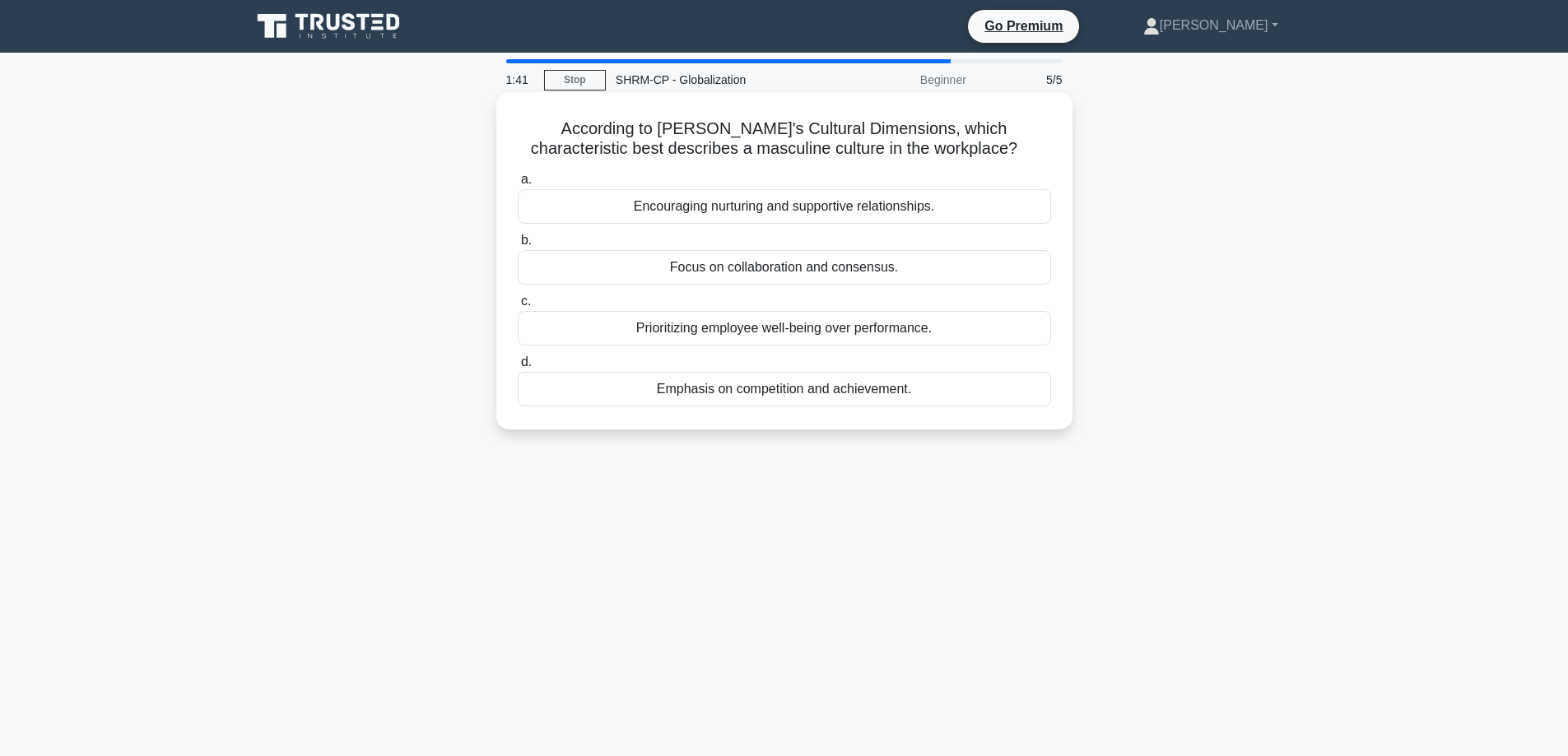
click at [788, 390] on div "Emphasis on competition and achievement." at bounding box center [785, 389] width 534 height 34
click at [518, 367] on input "d. Emphasis on competition and achievement." at bounding box center [518, 362] width 0 height 10
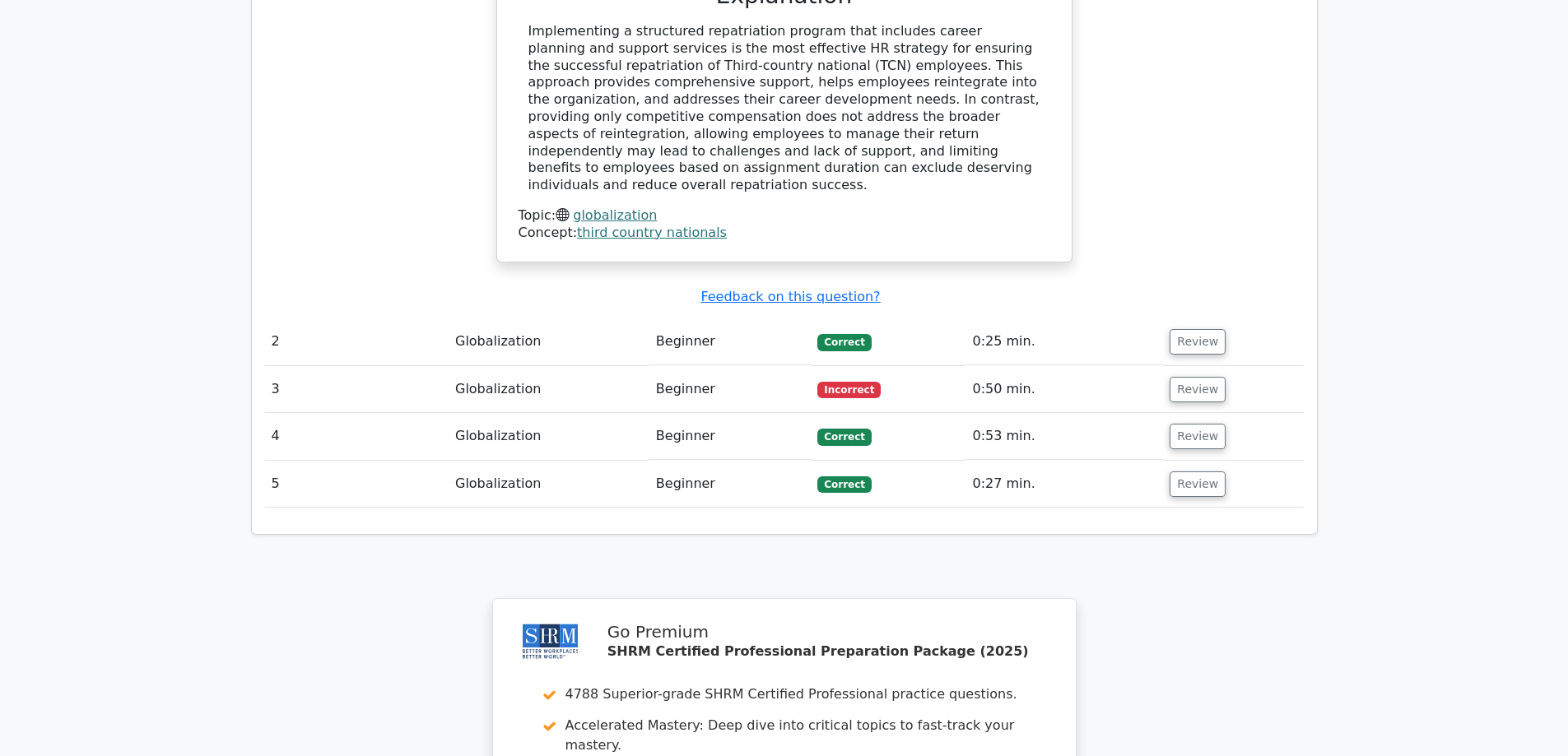
scroll to position [1727, 0]
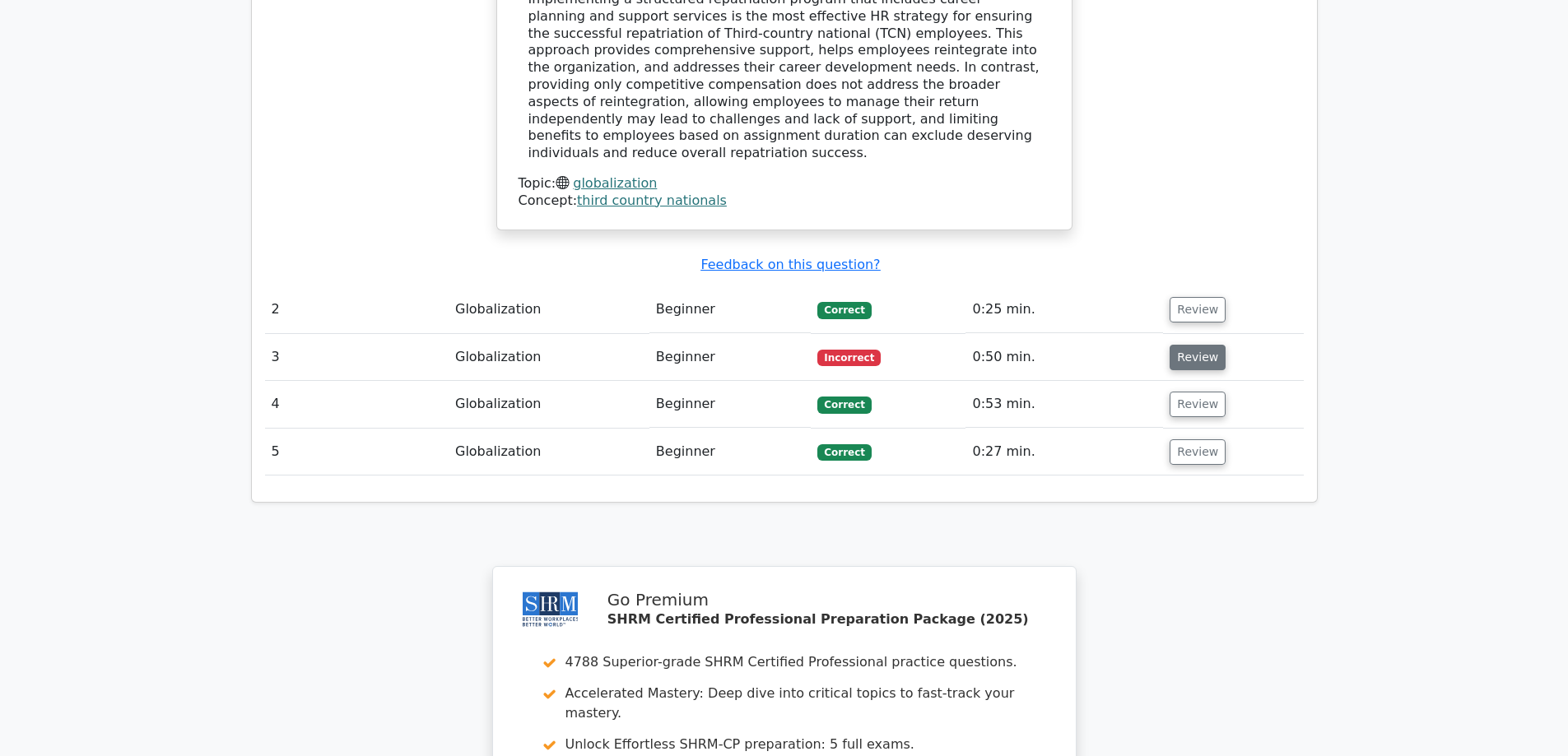
click at [1186, 345] on button "Review" at bounding box center [1197, 358] width 56 height 26
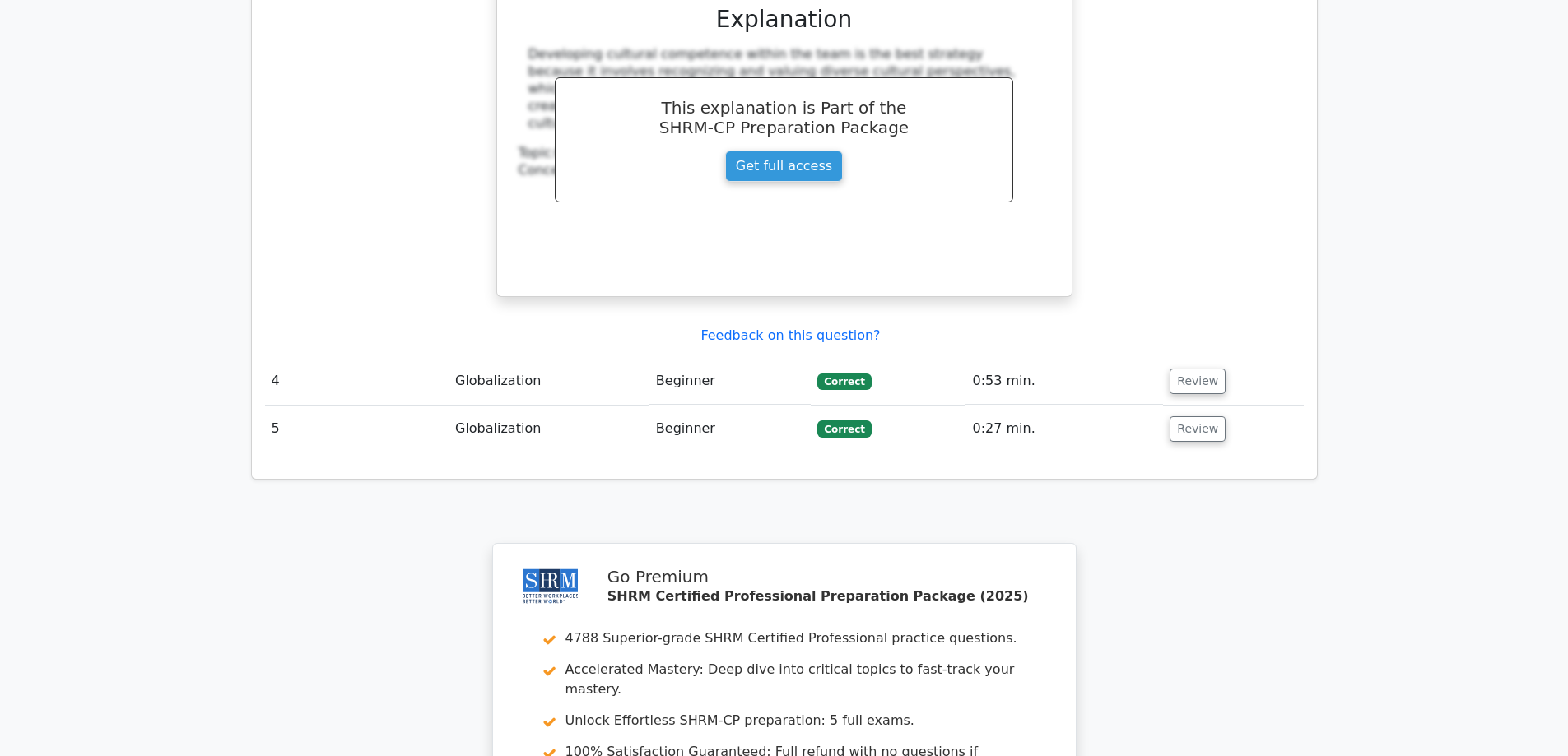
scroll to position [2714, 0]
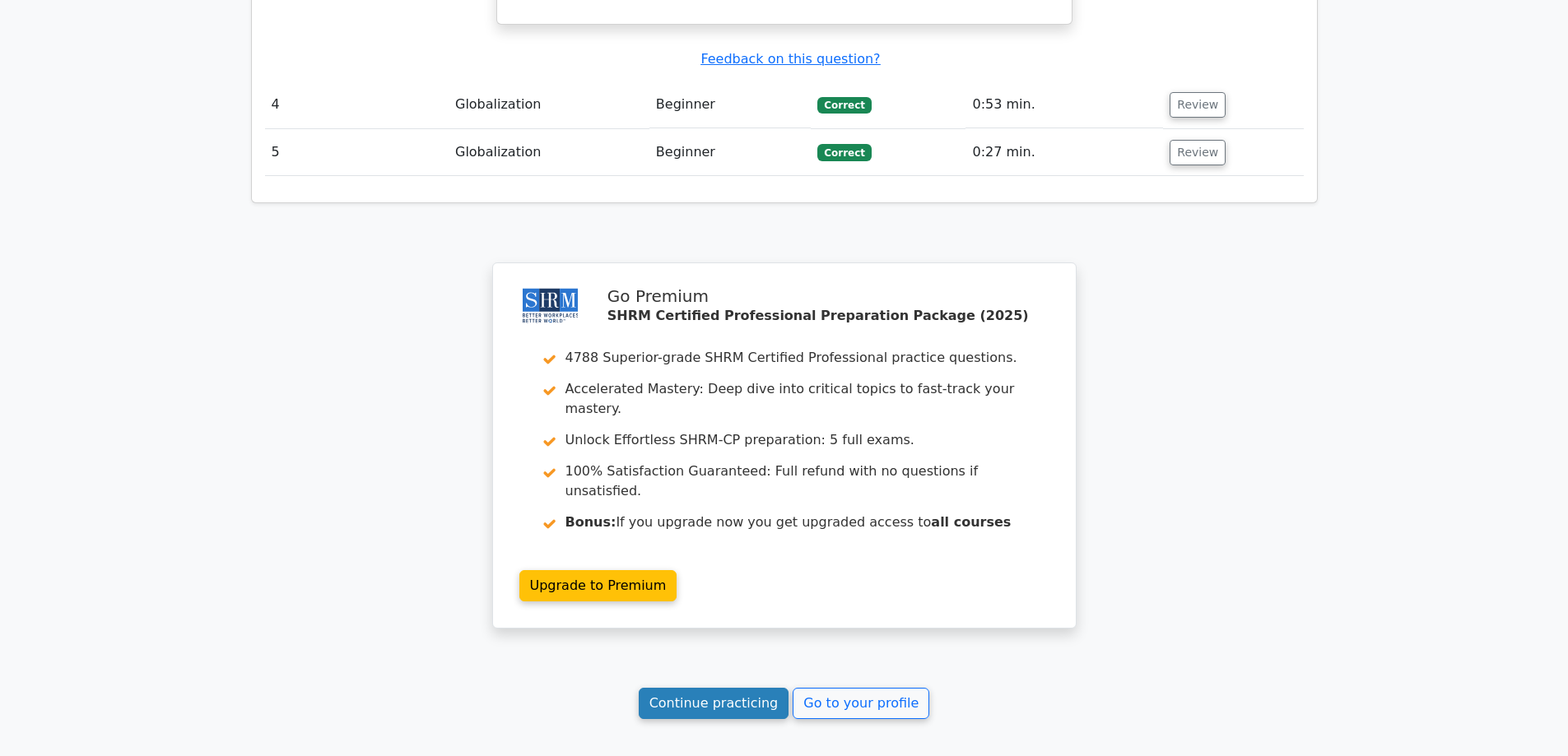
click at [716, 688] on link "Continue practicing" at bounding box center [713, 704] width 151 height 31
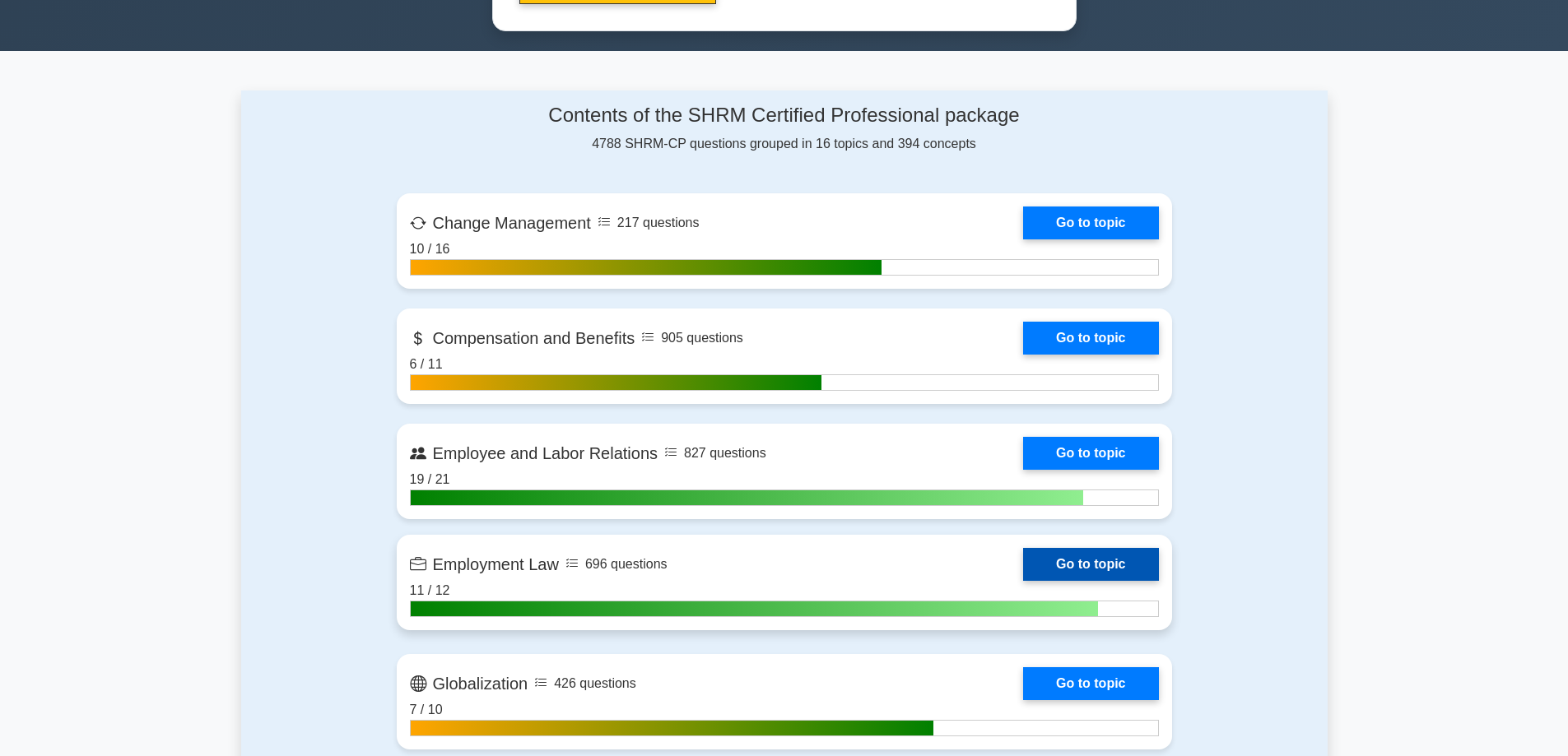
scroll to position [987, 0]
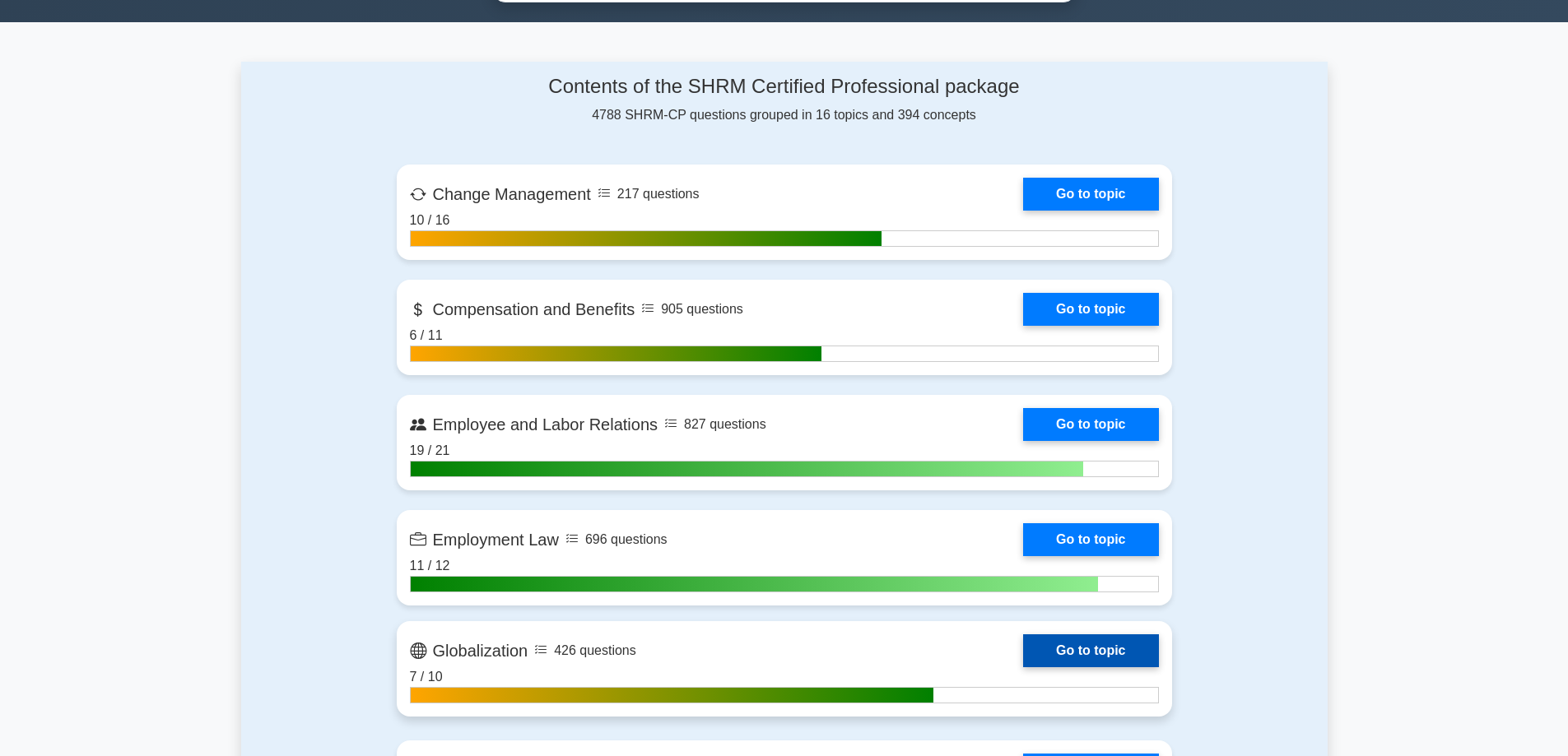
click at [1080, 655] on link "Go to topic" at bounding box center [1090, 650] width 135 height 33
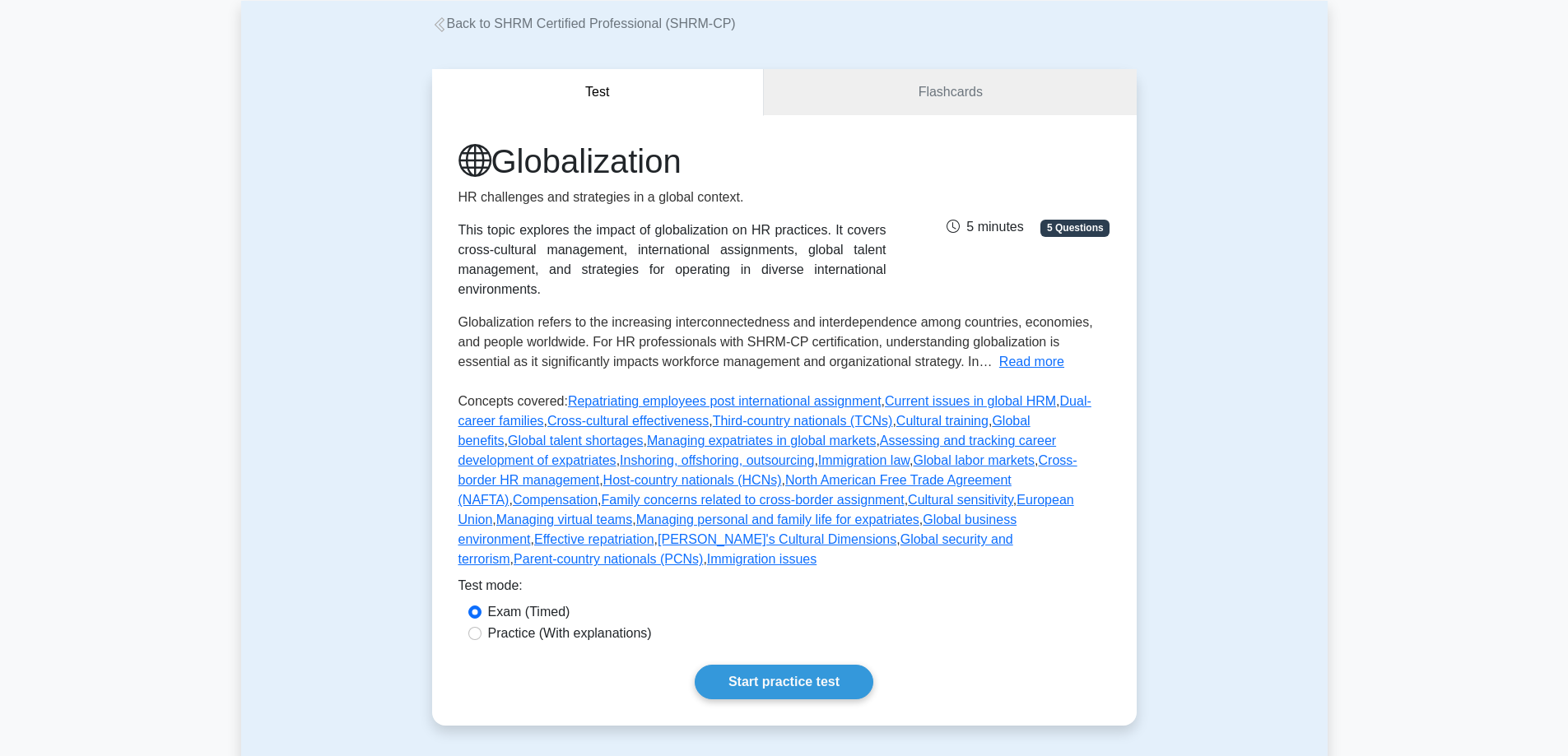
scroll to position [247, 0]
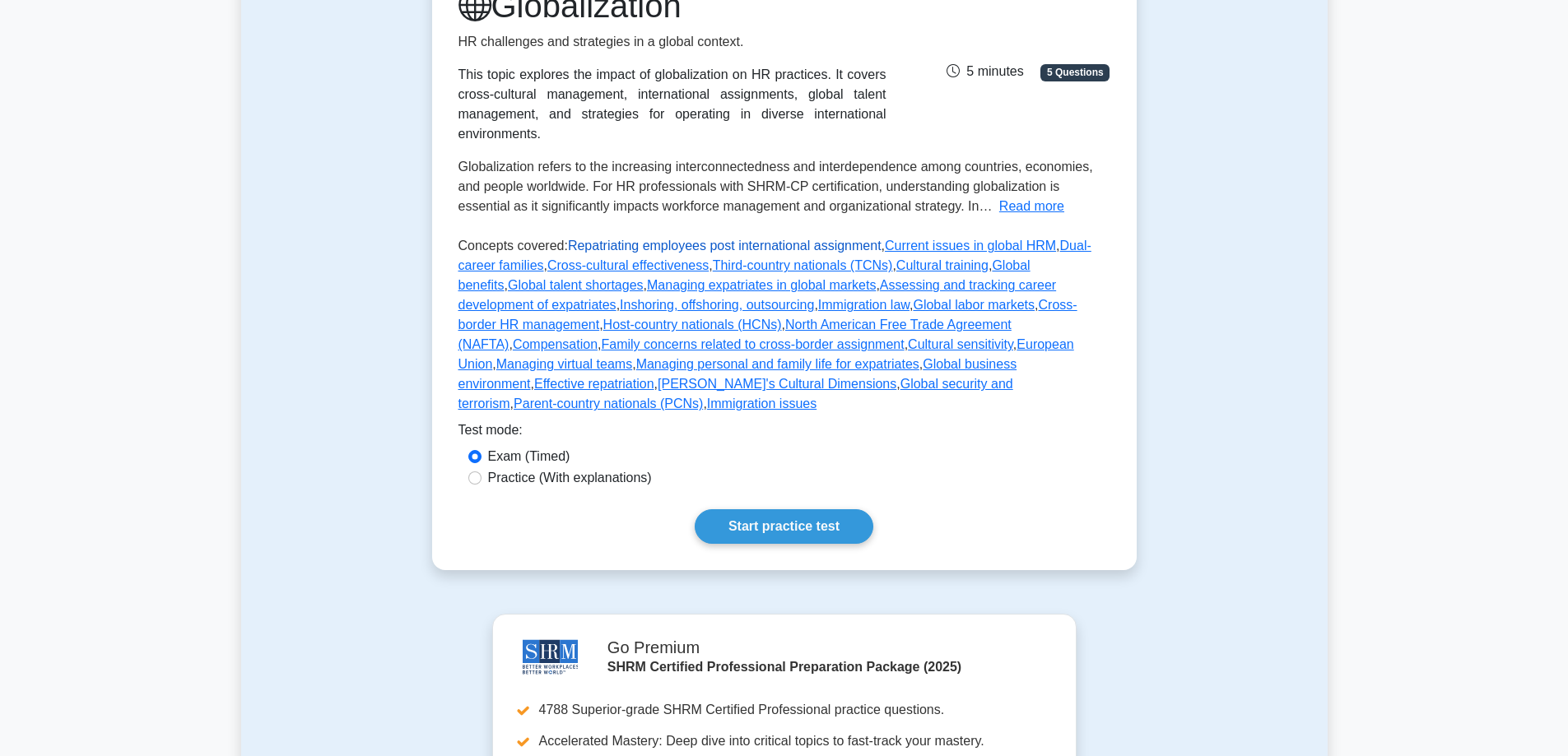
click at [624, 249] on link "Repatriating employees post international assignment" at bounding box center [725, 245] width 313 height 14
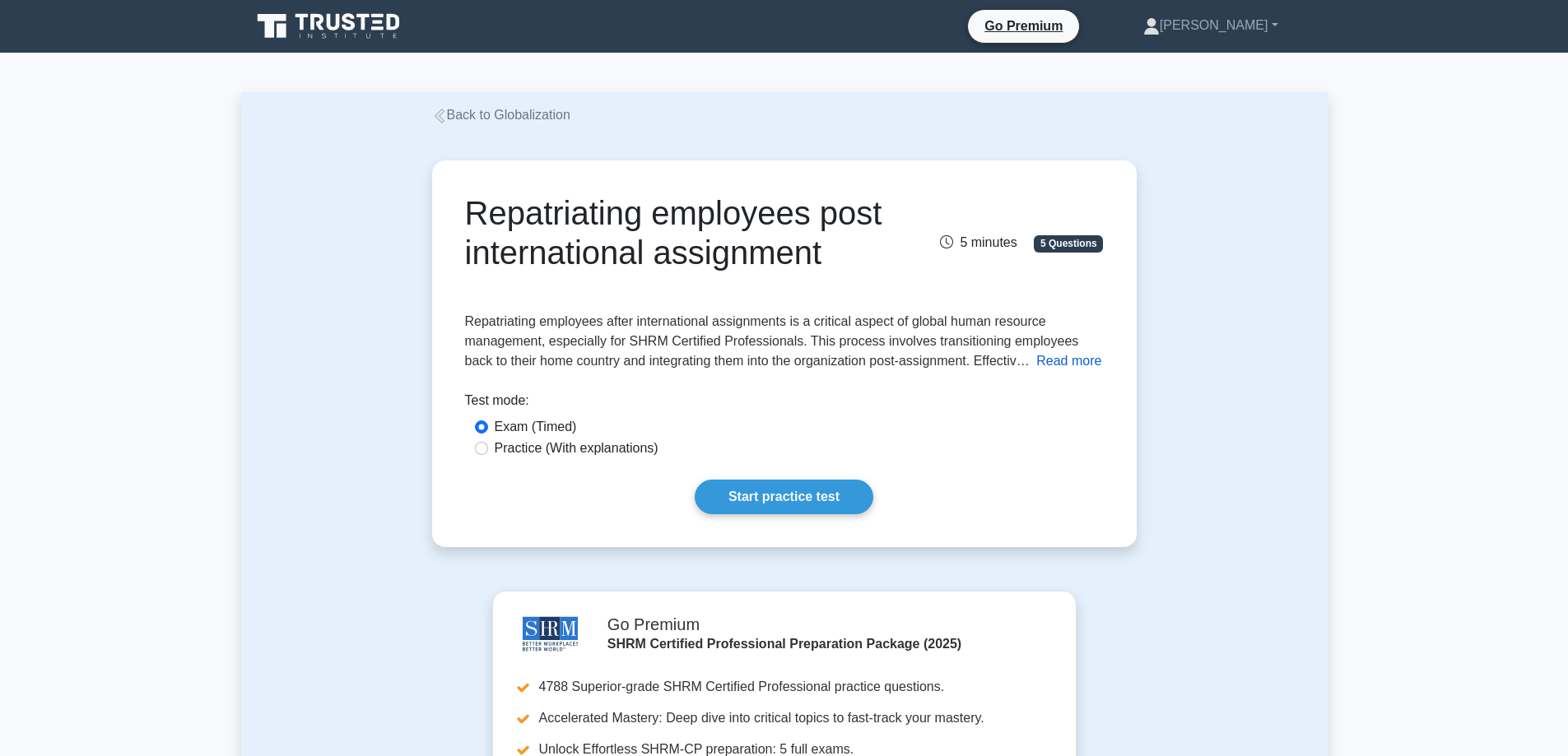
click at [1036, 371] on button "Read more" at bounding box center [1069, 360] width 65 height 20
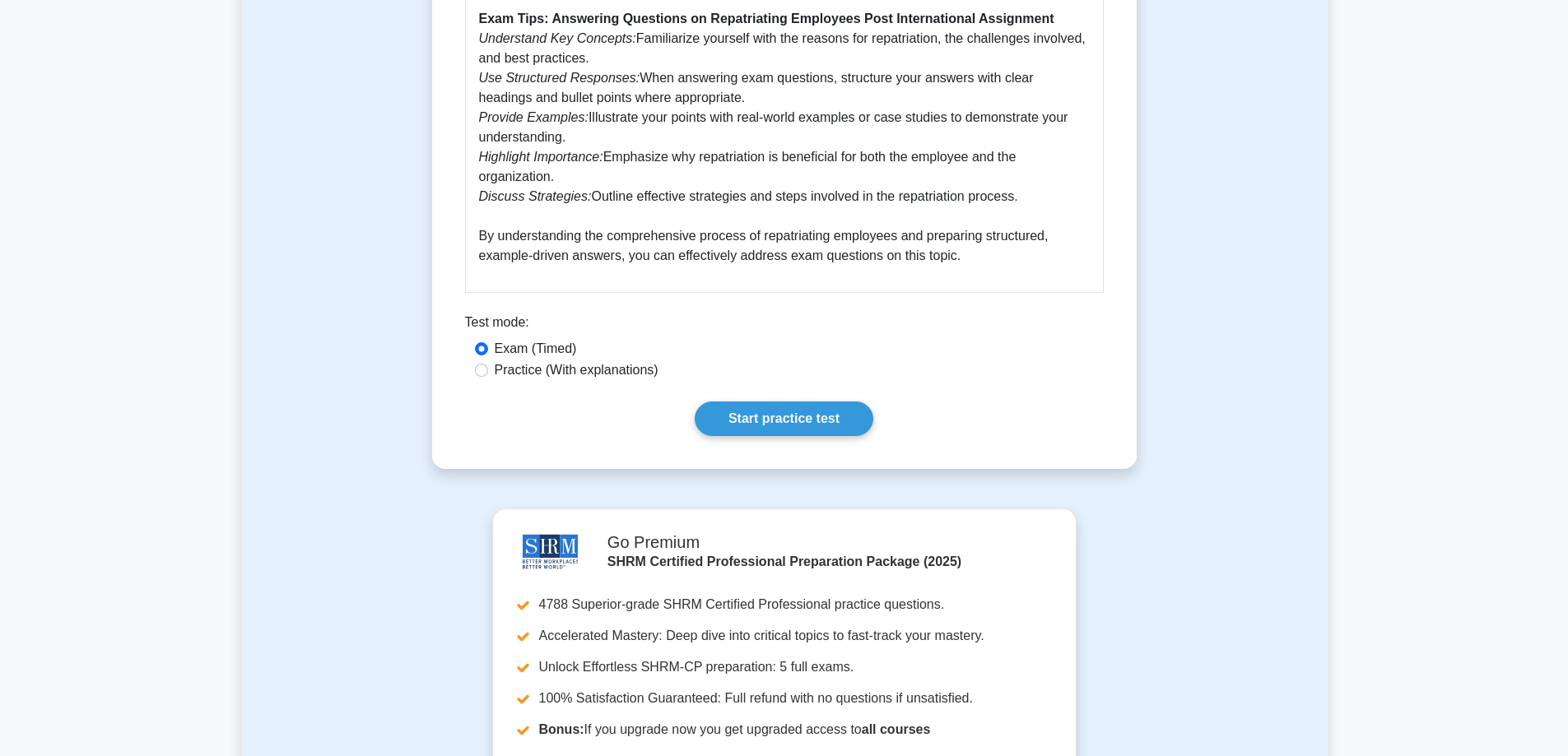
scroll to position [1398, 0]
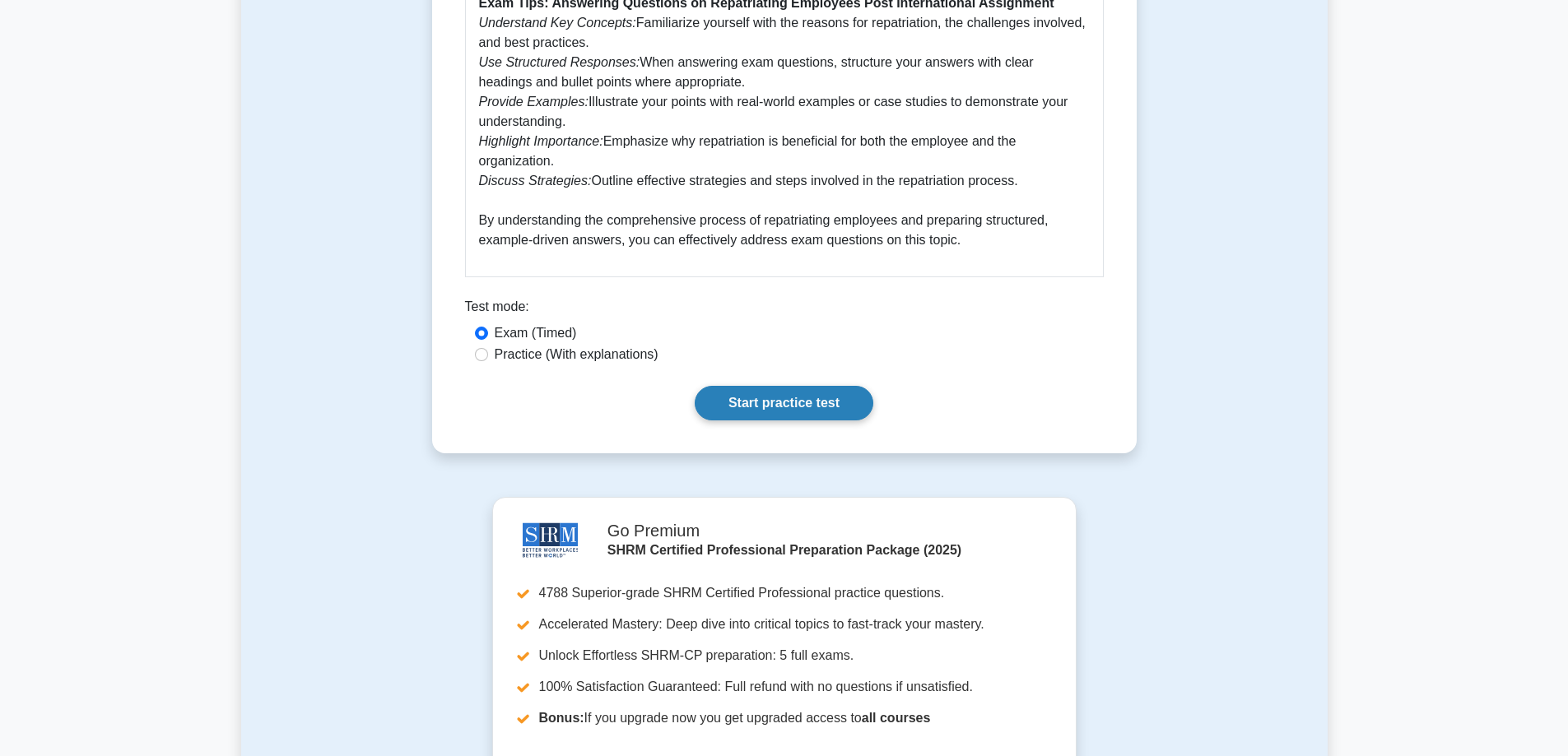
click at [742, 415] on link "Start practice test" at bounding box center [784, 403] width 179 height 34
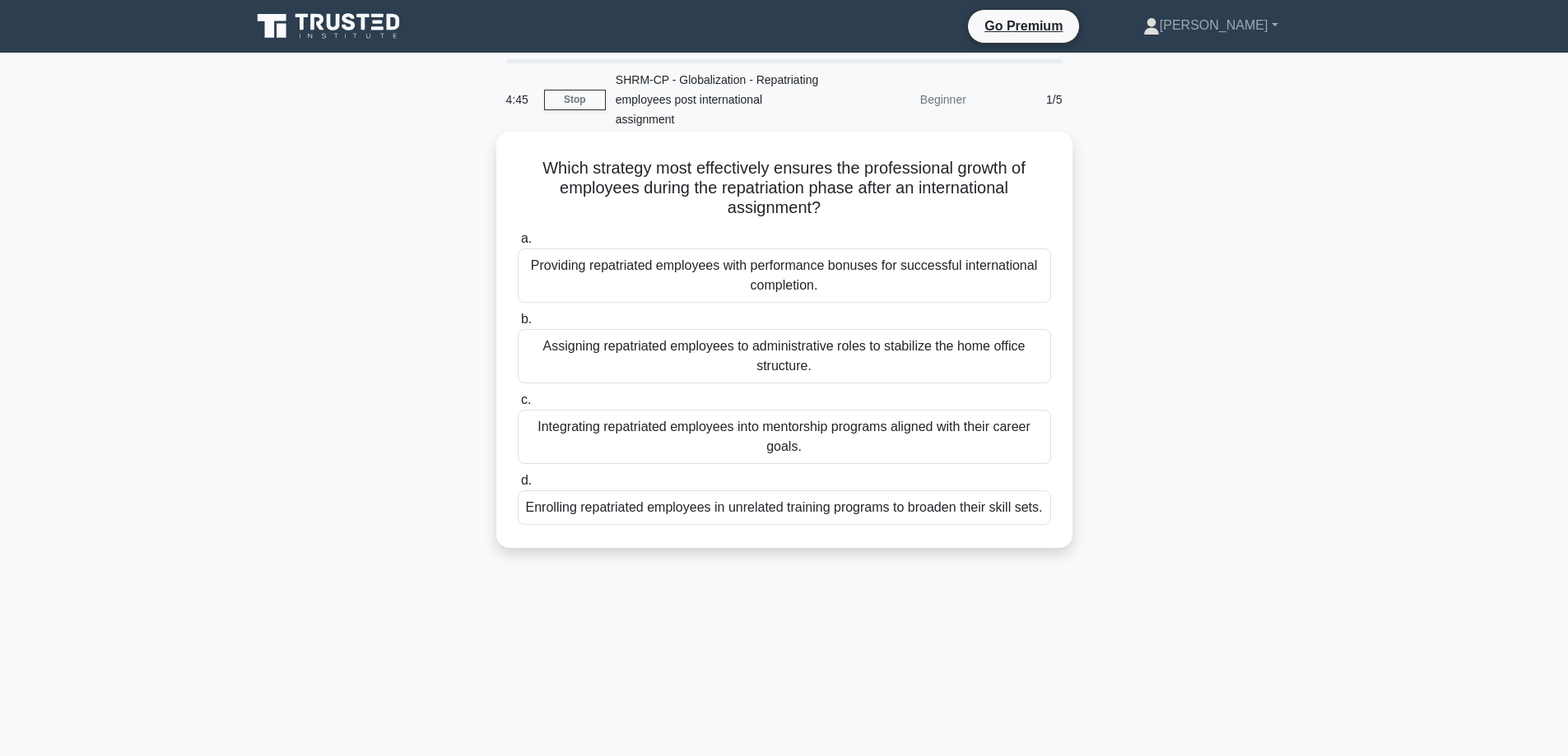
click at [753, 438] on div "Integrating repatriated employees into mentorship programs aligned with their c…" at bounding box center [785, 436] width 534 height 54
click at [694, 451] on div "Integrating repatriated employees into mentorship programs aligned with their c…" at bounding box center [785, 436] width 534 height 54
click at [518, 405] on input "c. Integrating repatriated employees into mentorship programs aligned with thei…" at bounding box center [518, 400] width 0 height 10
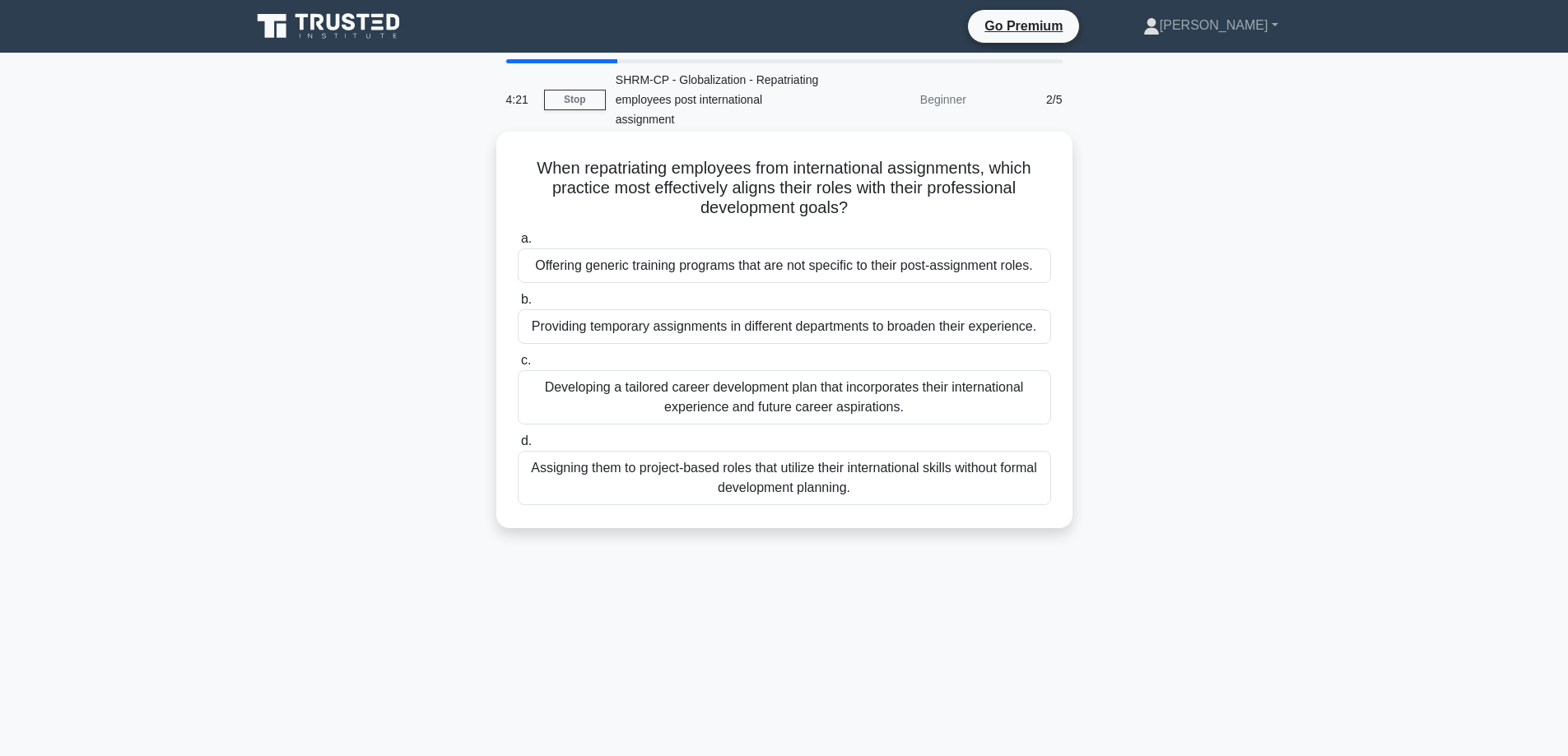
click at [782, 403] on div "Developing a tailored career development plan that incorporates their internati…" at bounding box center [785, 396] width 534 height 54
click at [518, 366] on input "c. Developing a tailored career development plan that incorporates their intern…" at bounding box center [518, 360] width 0 height 10
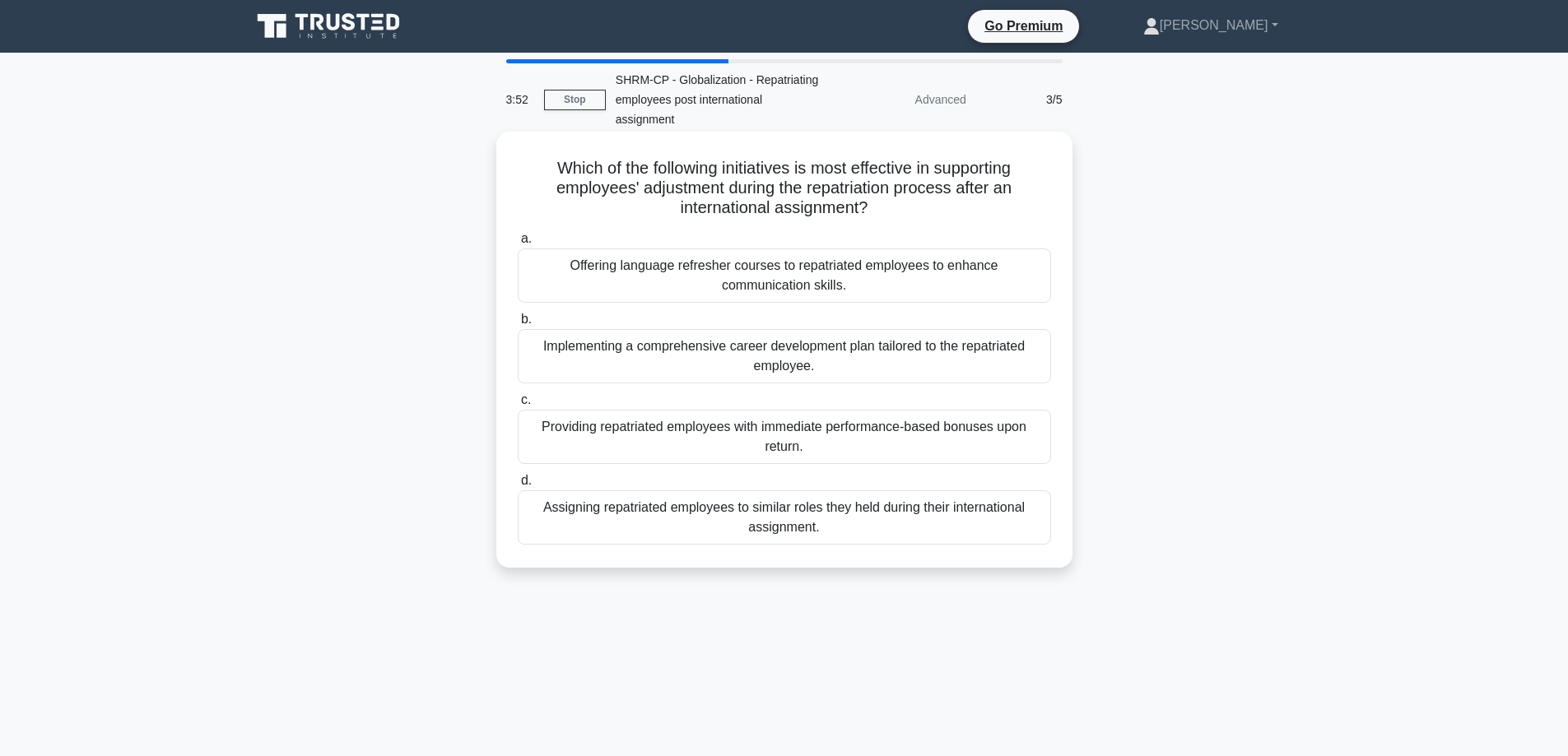
click at [742, 366] on div "Implementing a comprehensive career development plan tailored to the repatriate…" at bounding box center [785, 356] width 534 height 54
click at [518, 325] on input "b. Implementing a comprehensive career development plan tailored to the repatri…" at bounding box center [518, 319] width 0 height 10
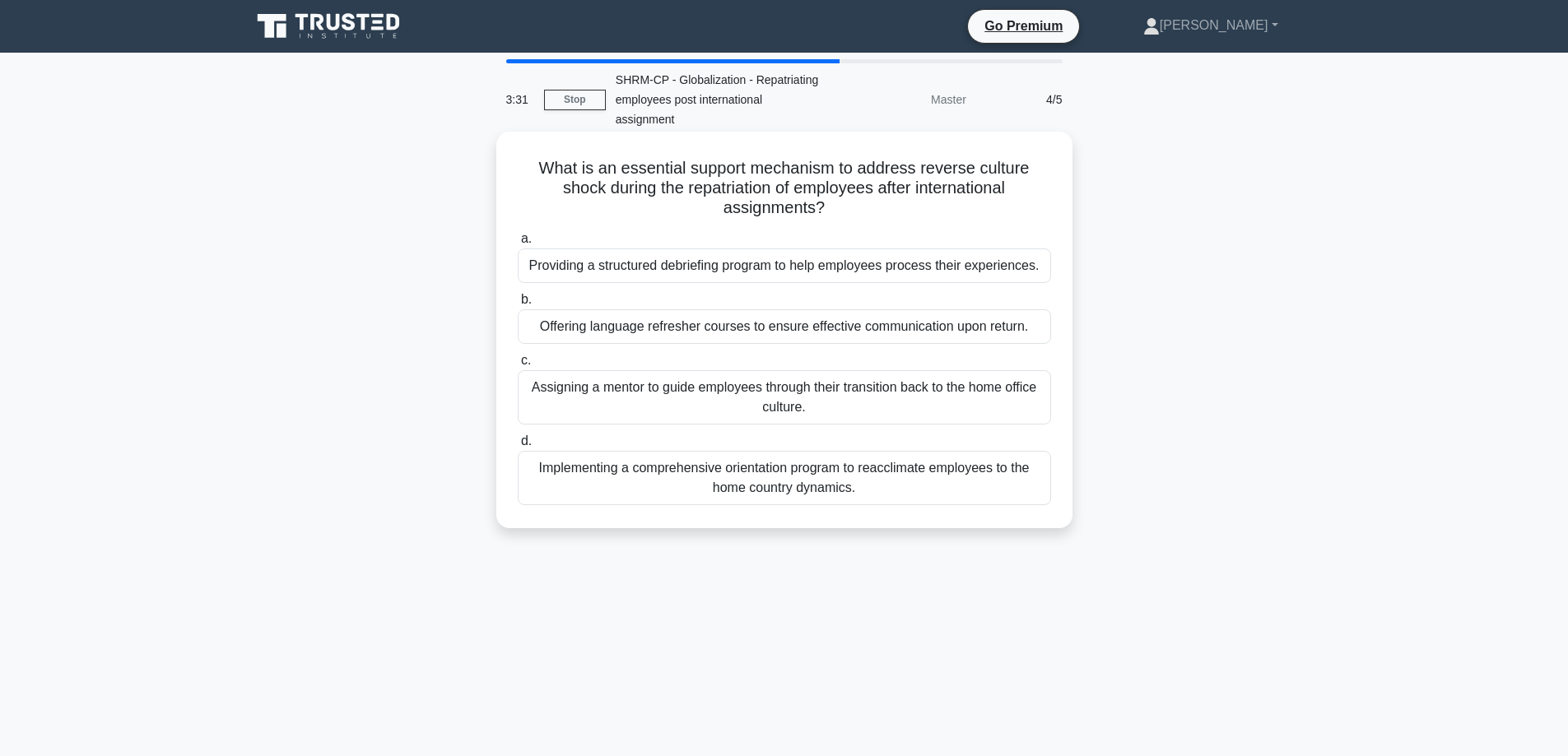
click at [609, 257] on div "Providing a structured debriefing program to help employees process their exper…" at bounding box center [785, 266] width 534 height 34
click at [518, 244] on input "a. Providing a structured debriefing program to help employees process their ex…" at bounding box center [518, 239] width 0 height 10
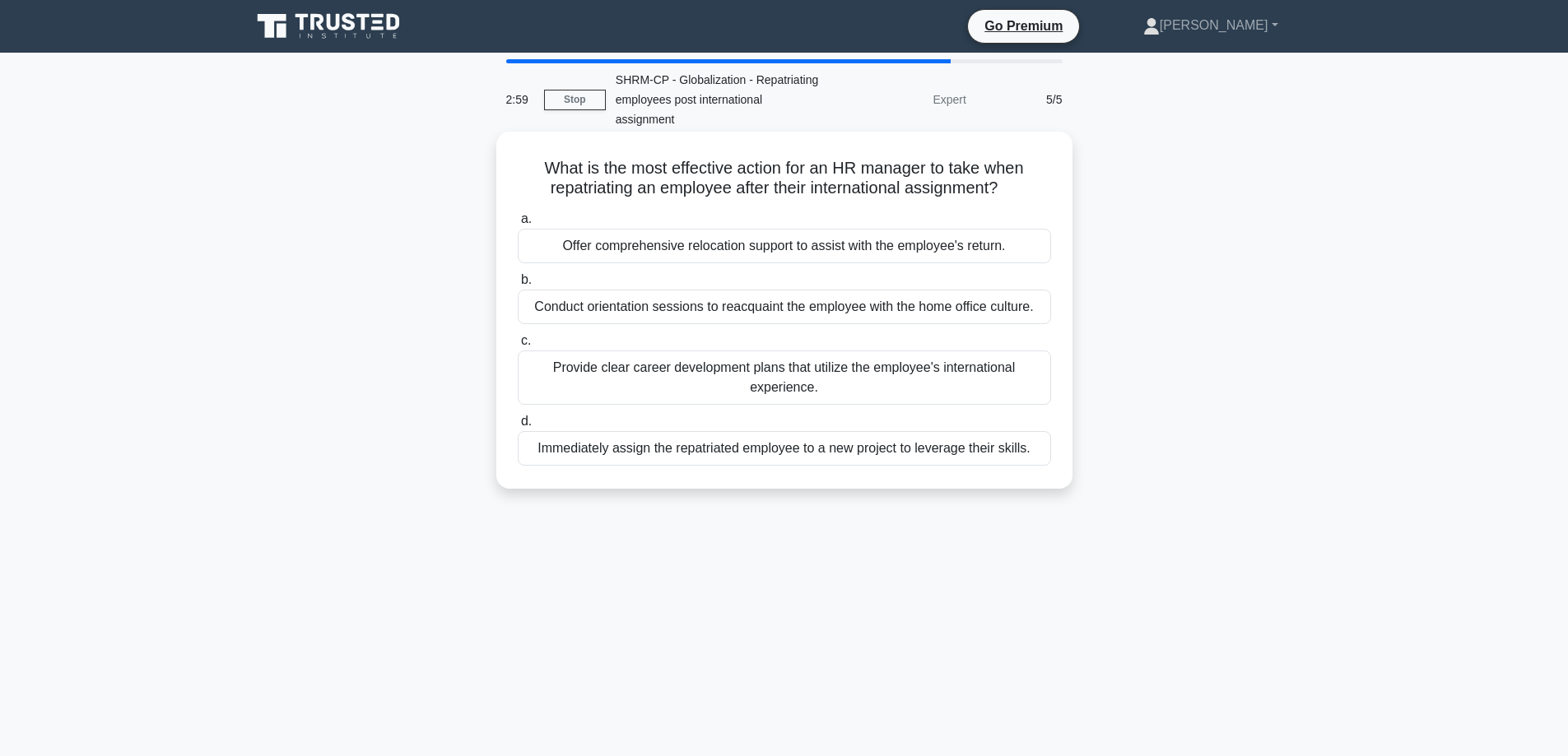
click at [736, 255] on div "Offer comprehensive relocation support to assist with the employee's return." at bounding box center [785, 246] width 534 height 34
click at [518, 224] on input "a. Offer comprehensive relocation support to assist with the employee's return." at bounding box center [518, 219] width 0 height 10
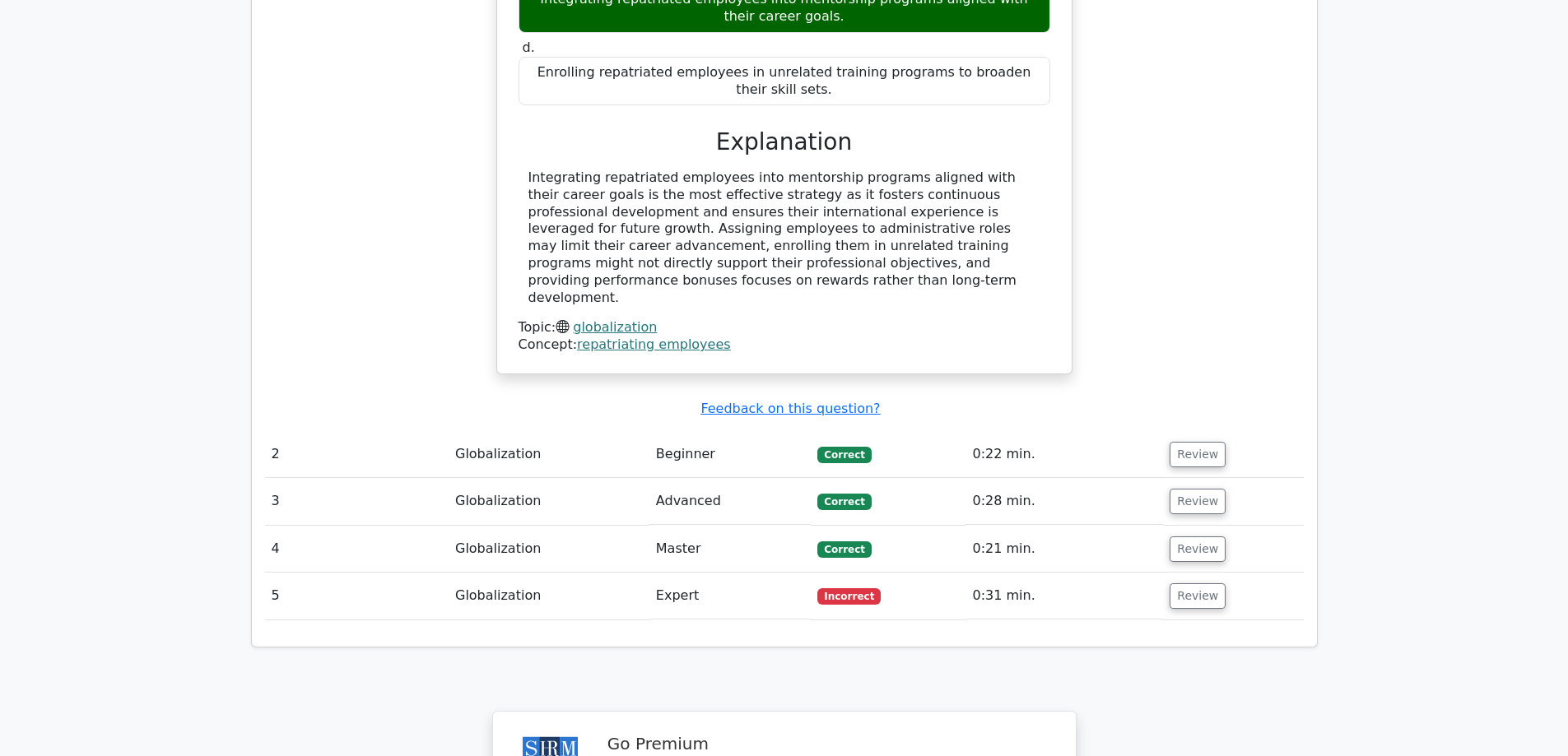
scroll to position [1645, 0]
